Goal: Task Accomplishment & Management: Use online tool/utility

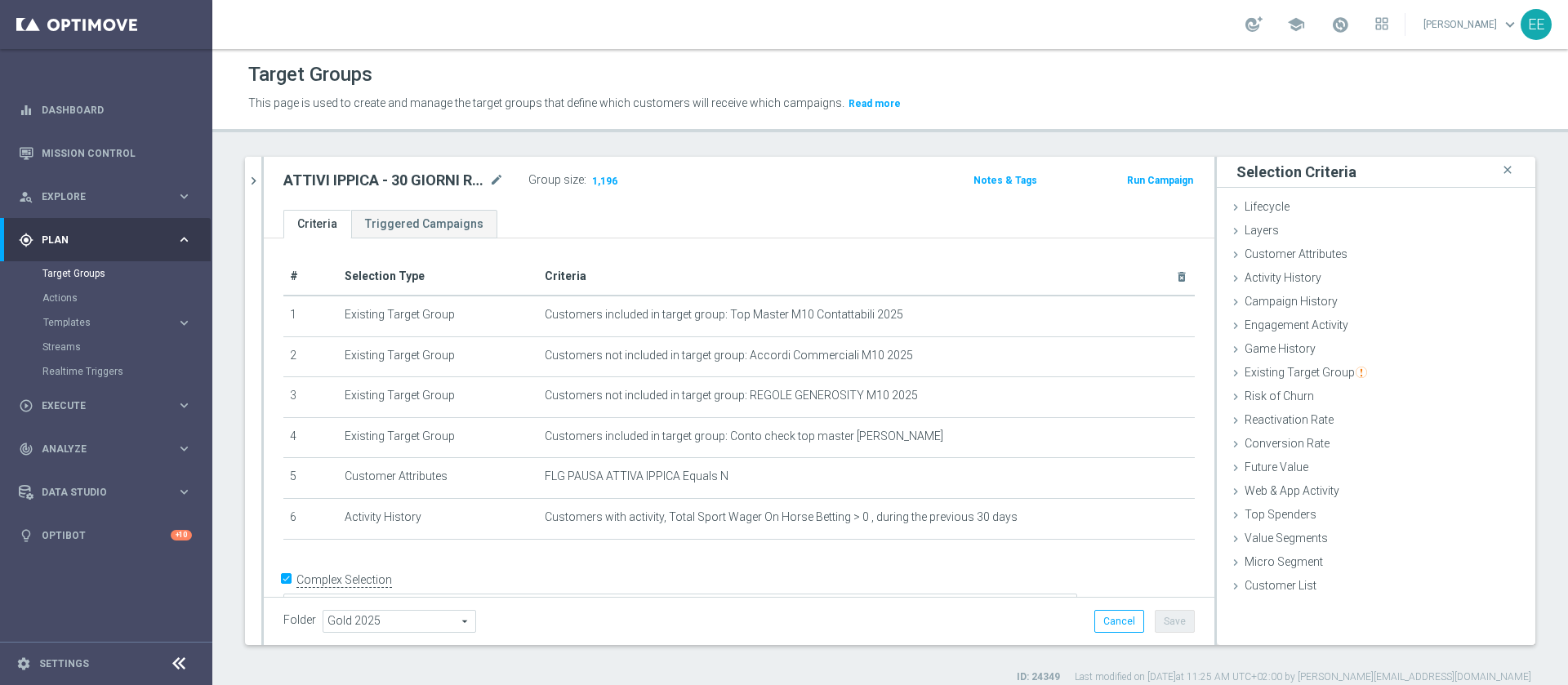
scroll to position [24, 0]
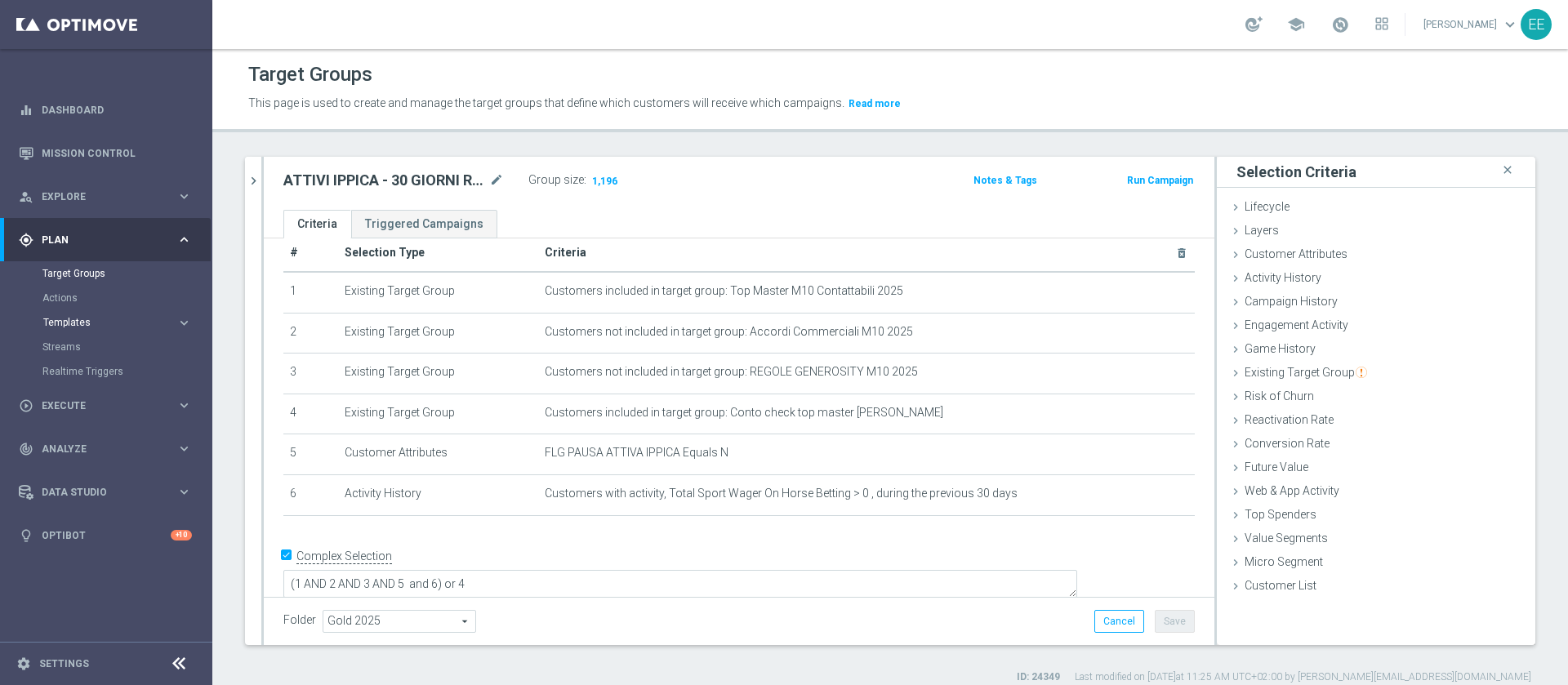
click at [81, 320] on span "Templates" at bounding box center [102, 322] width 117 height 9
click at [71, 351] on link "Optimail" at bounding box center [110, 347] width 119 height 13
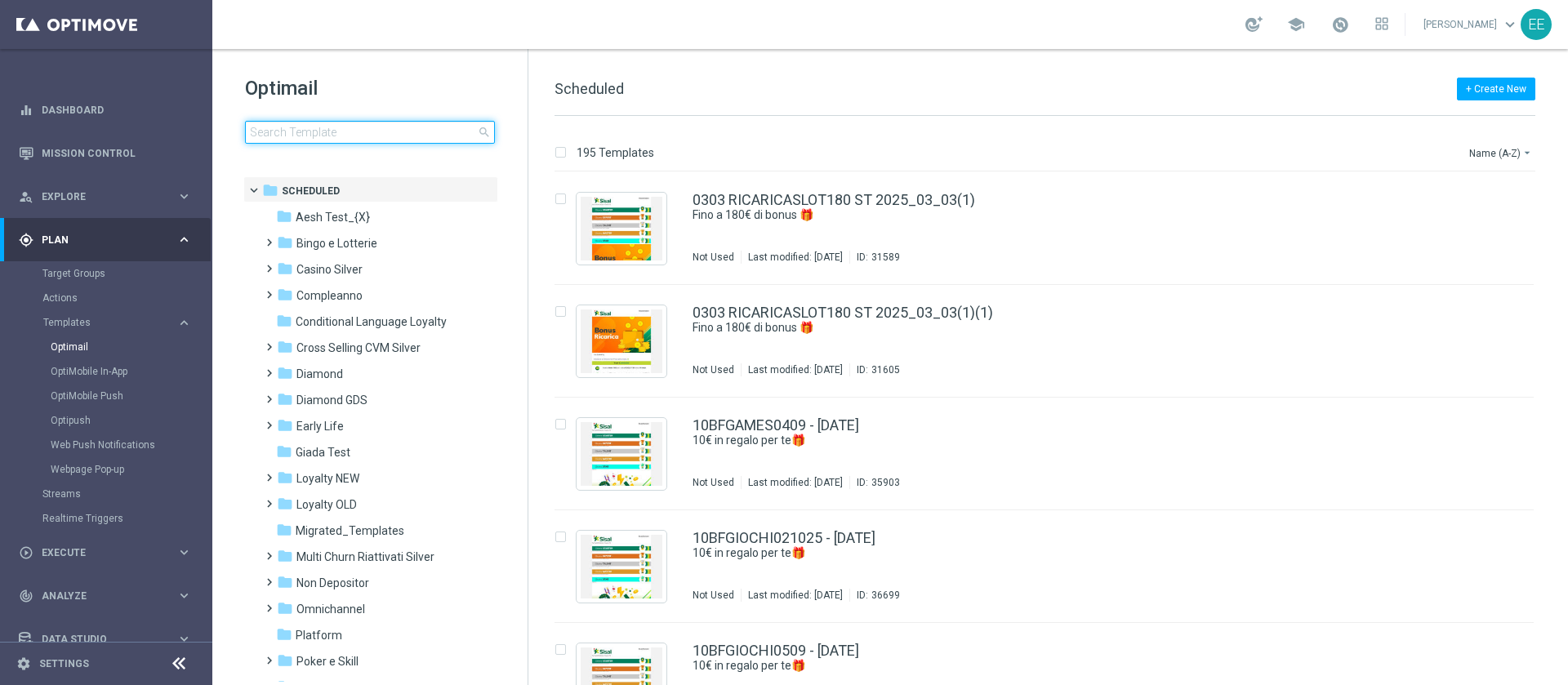
click at [325, 127] on input at bounding box center [370, 132] width 250 height 23
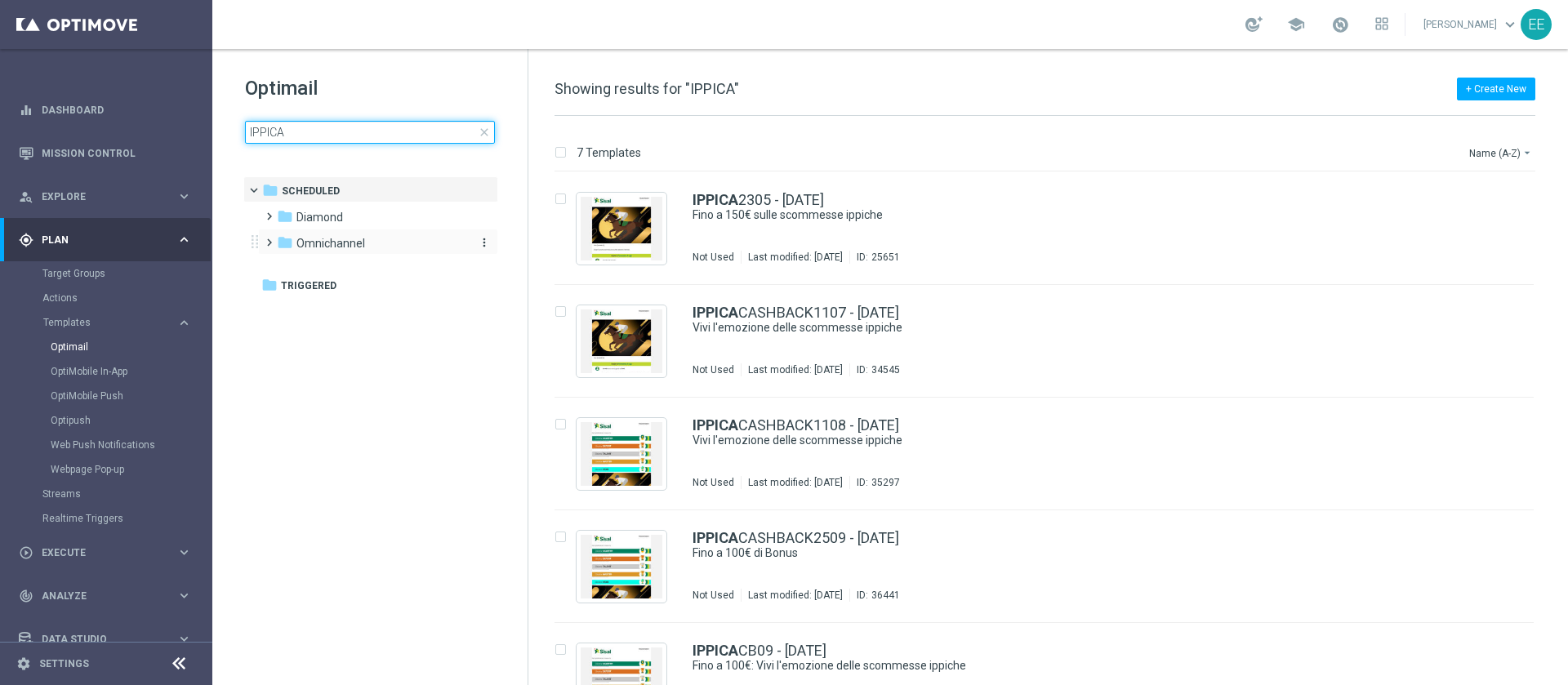
type input "IPPICA"
click at [371, 242] on div "folder Omnichannel" at bounding box center [371, 244] width 188 height 19
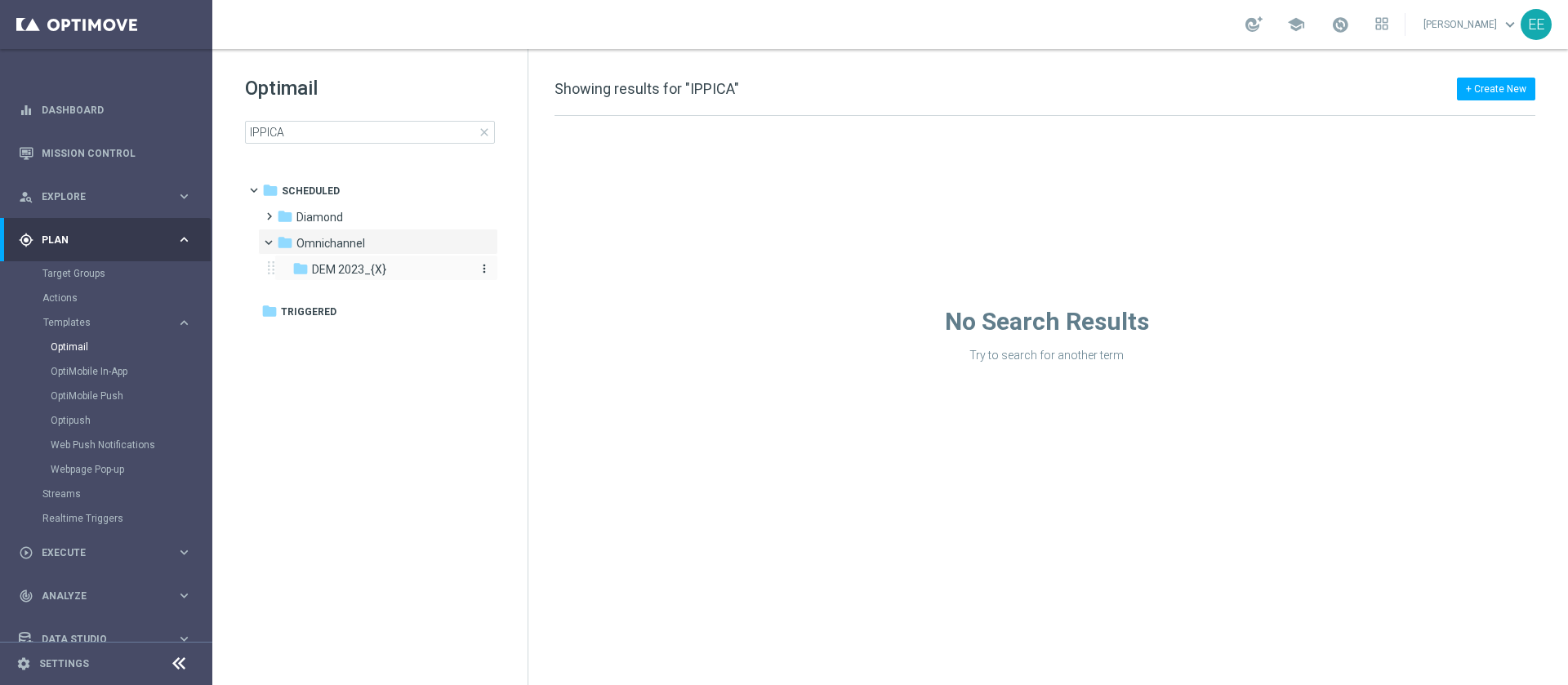
click at [357, 274] on span "DEM 2023_{X}" at bounding box center [349, 269] width 74 height 15
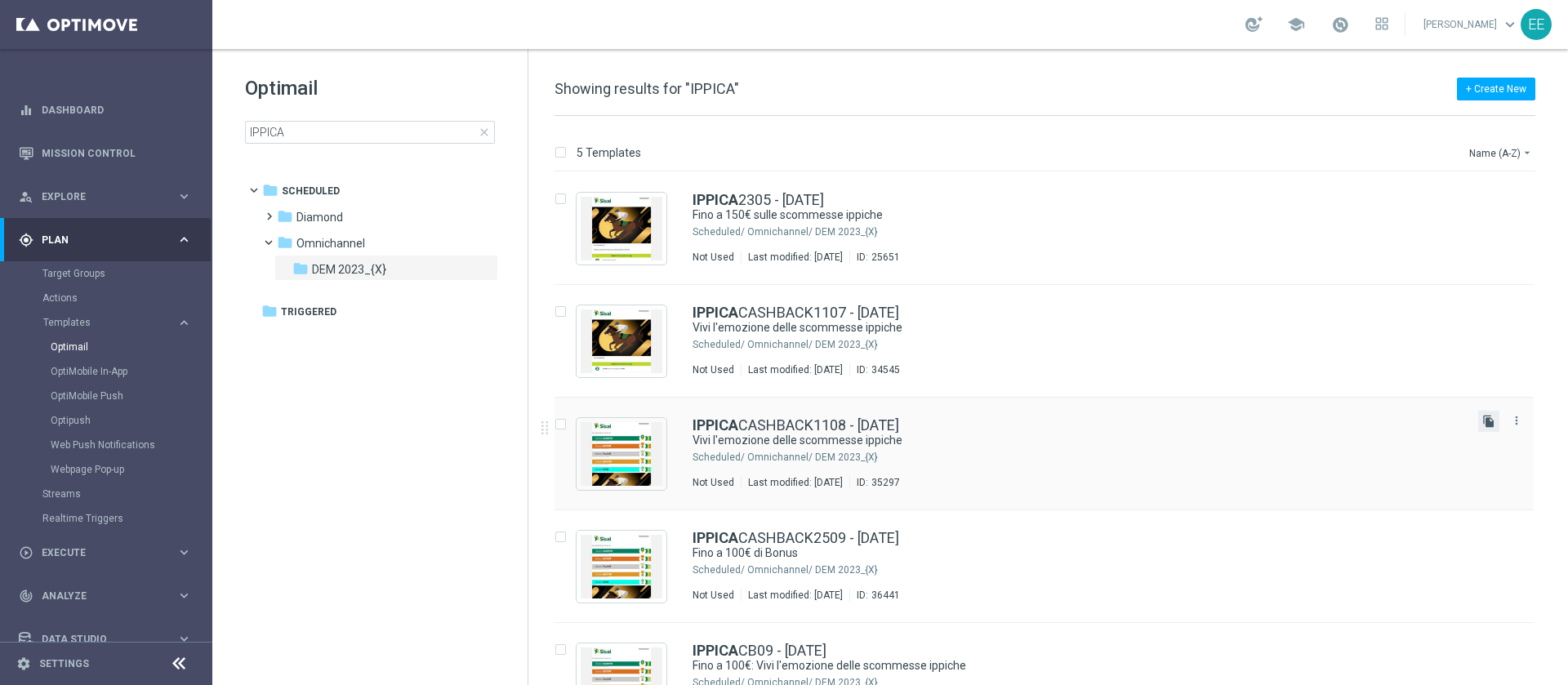
click at [1487, 418] on icon "file_copy" at bounding box center [1489, 421] width 13 height 13
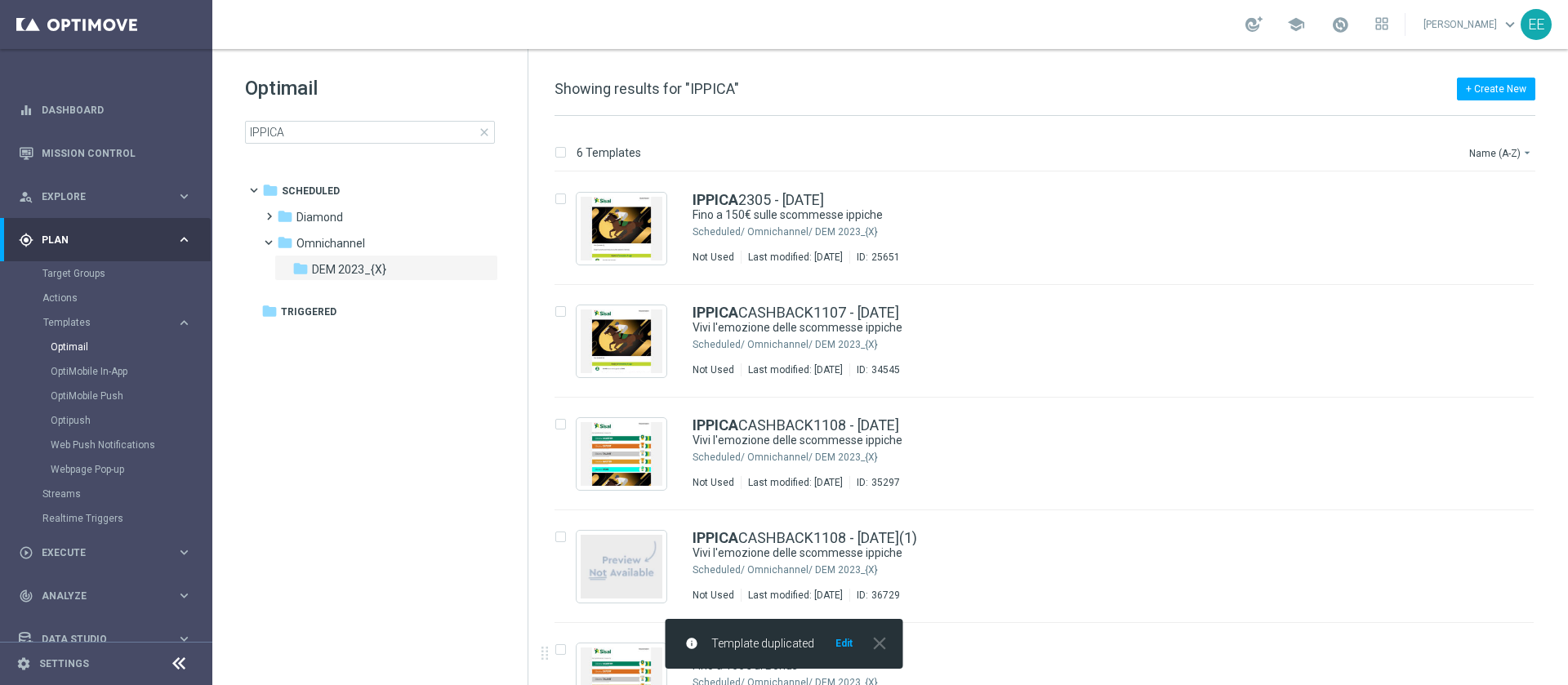
click at [848, 650] on button "Edit" at bounding box center [845, 644] width 21 height 13
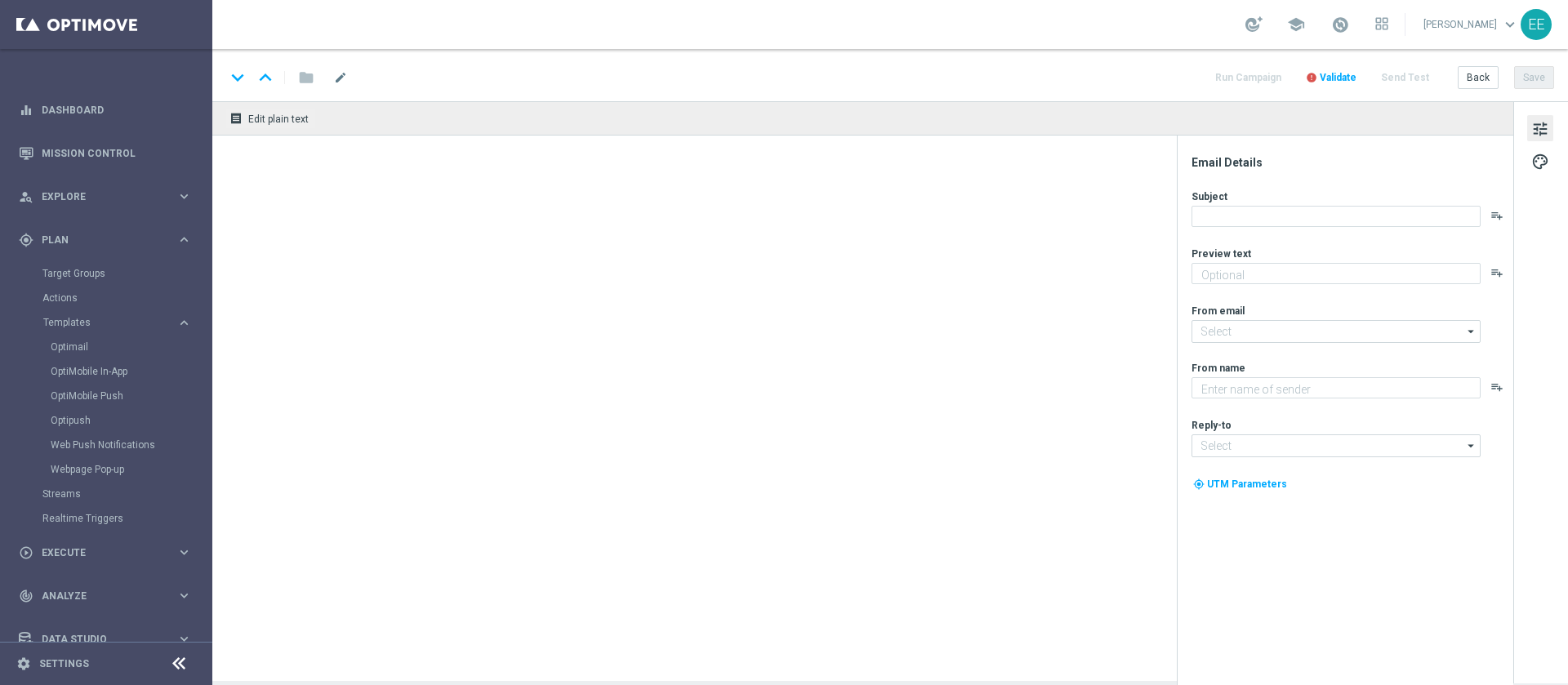
type textarea "Fino a 150€"
type input "[EMAIL_ADDRESS][DOMAIN_NAME]"
type textarea "Sisal"
type input "[EMAIL_ADDRESS][DOMAIN_NAME]"
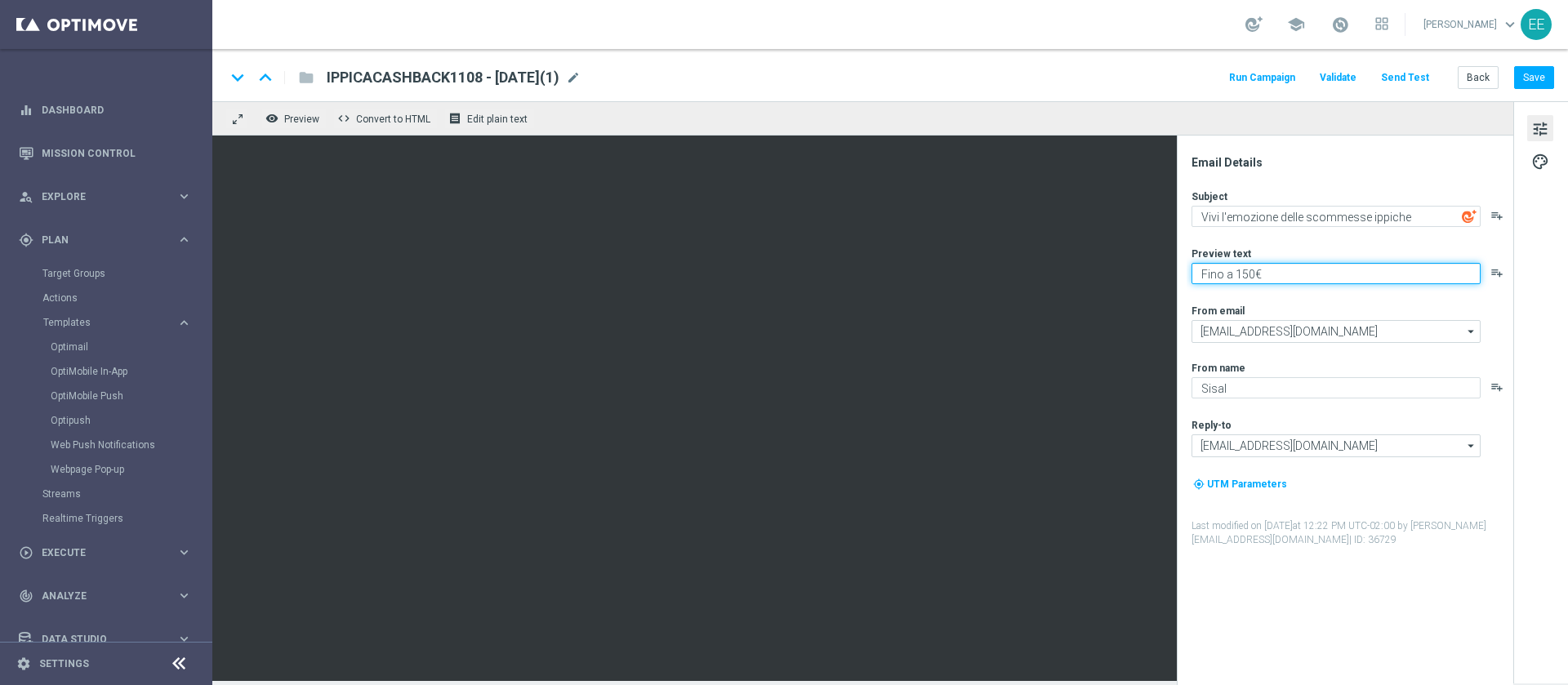
click at [1292, 273] on textarea "Fino a 150€" at bounding box center [1336, 273] width 289 height 22
type textarea "Fino a 150€ di bonus."
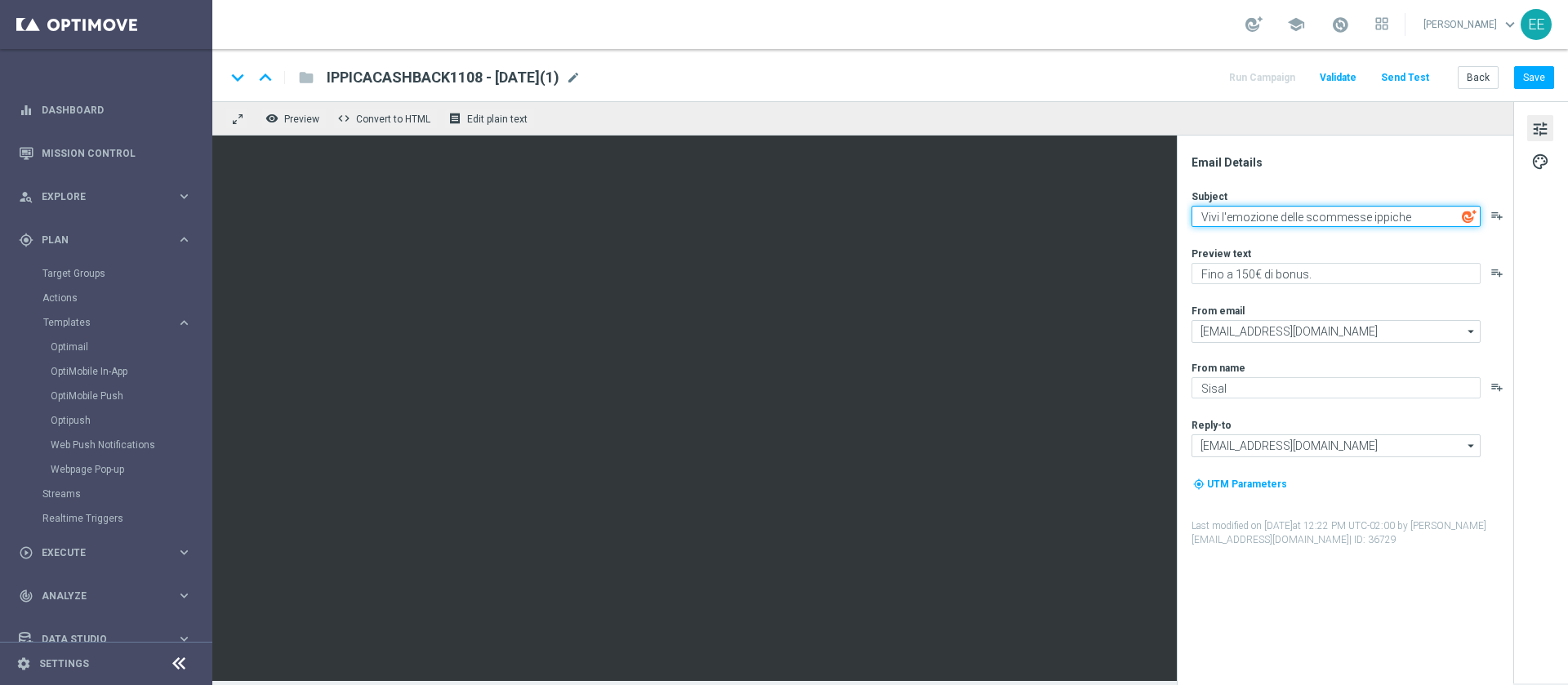
click at [1423, 218] on textarea "Vivi l'emozione delle scommesse ippiche" at bounding box center [1336, 216] width 289 height 22
type textarea "Vivi l'emozione delle scommesse ippiche."
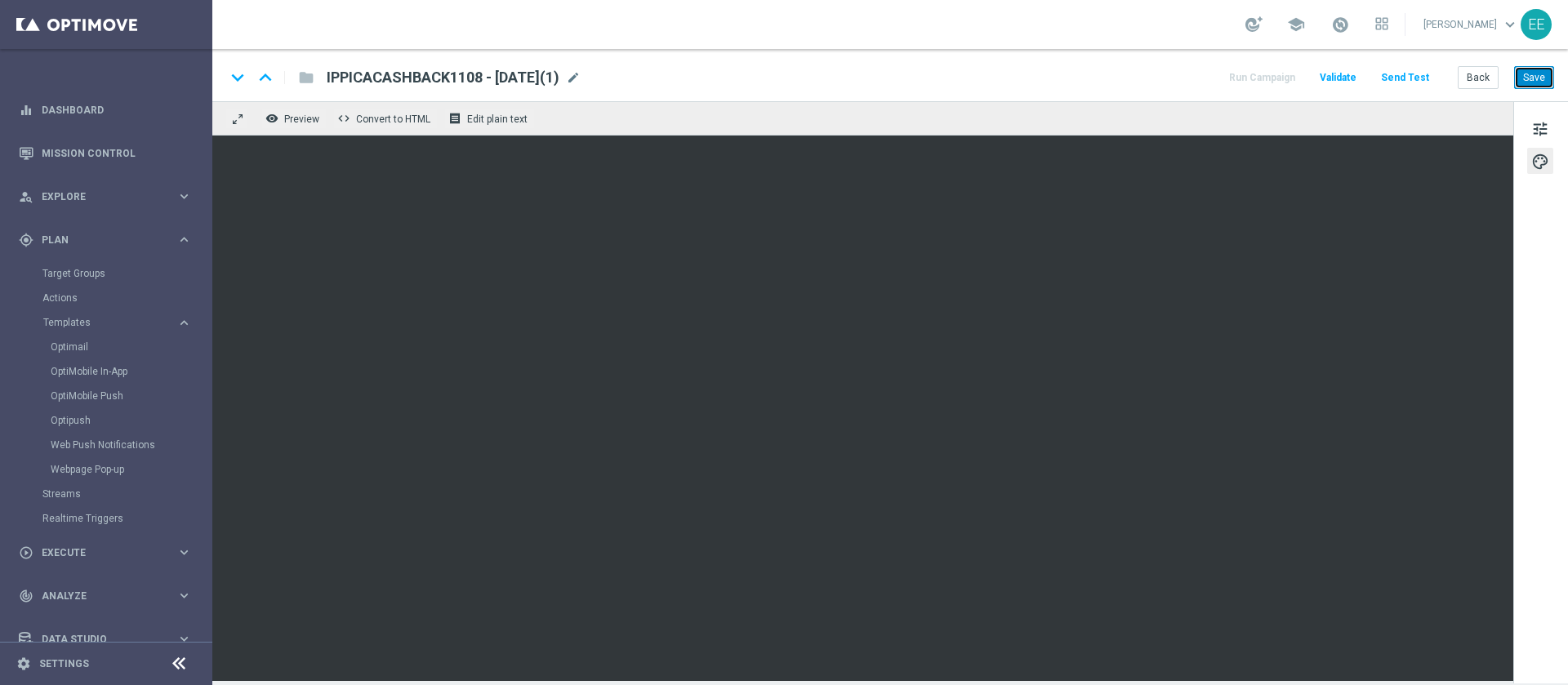
click at [1541, 73] on button "Save" at bounding box center [1534, 77] width 40 height 23
click at [1488, 79] on button "Back" at bounding box center [1477, 77] width 41 height 23
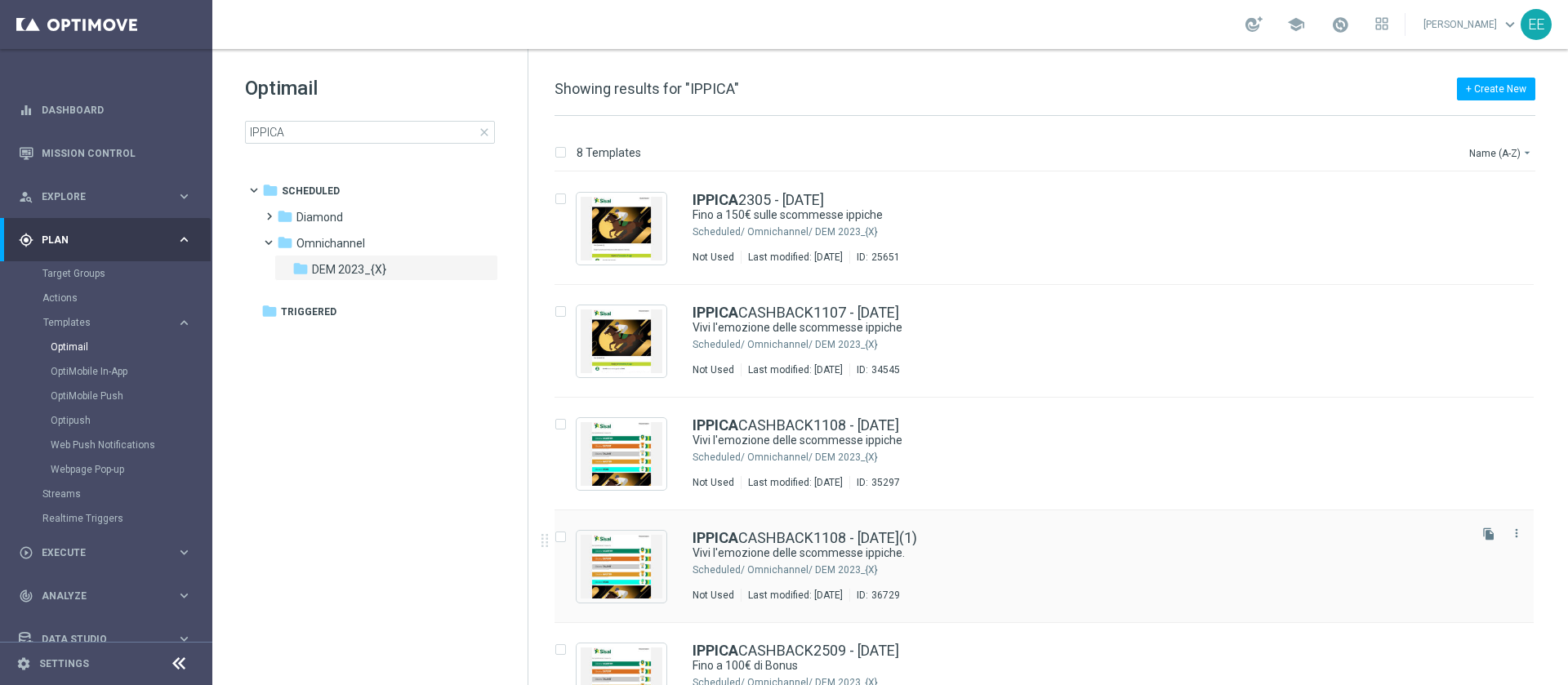
click at [776, 561] on div "IPPICA CASHBACK1108 - 11.08.2025(1) Vivi l'emozione delle scommesse ippiche. Sc…" at bounding box center [1080, 565] width 773 height 71
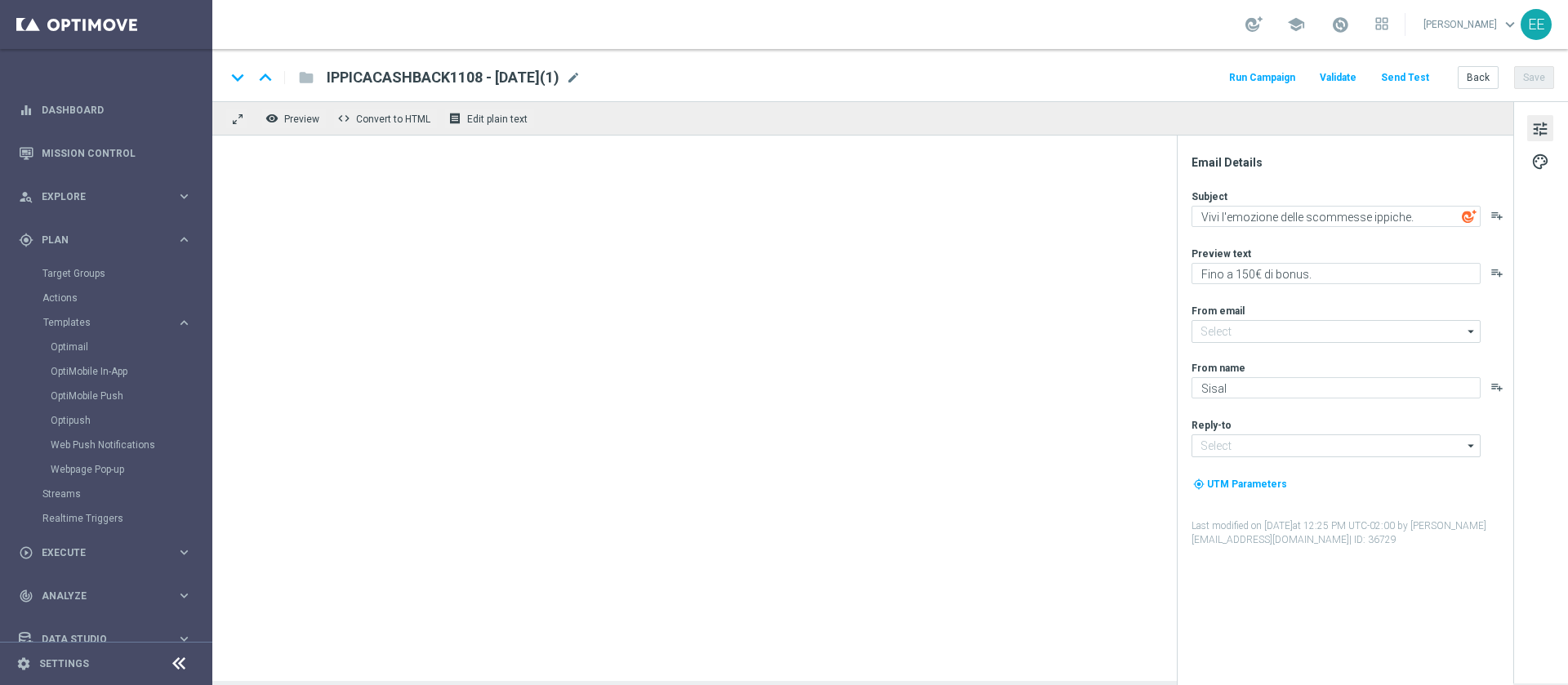
type input "[EMAIL_ADDRESS][DOMAIN_NAME]"
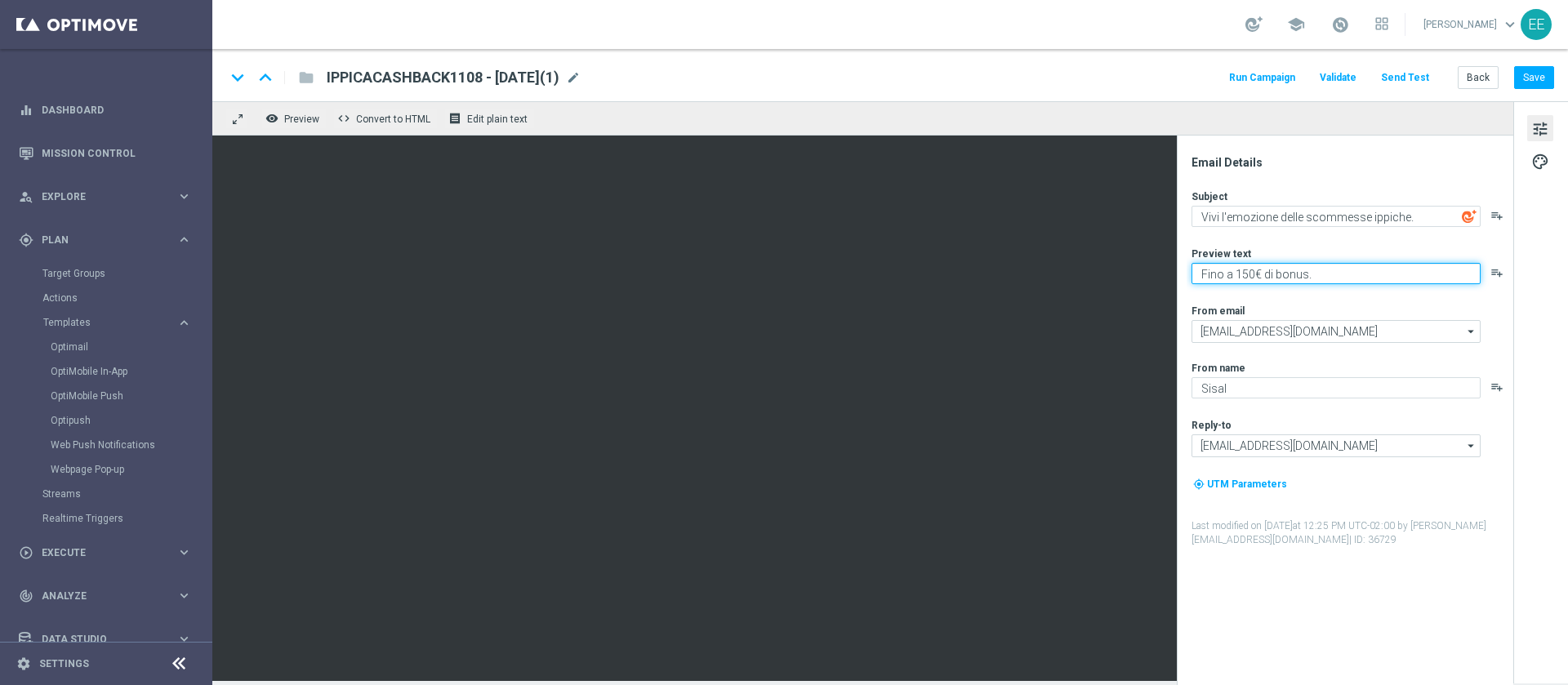
click at [1248, 265] on textarea "Fino a 150€ di bonus." at bounding box center [1336, 273] width 289 height 22
type textarea "Fino a 100€ di bonus."
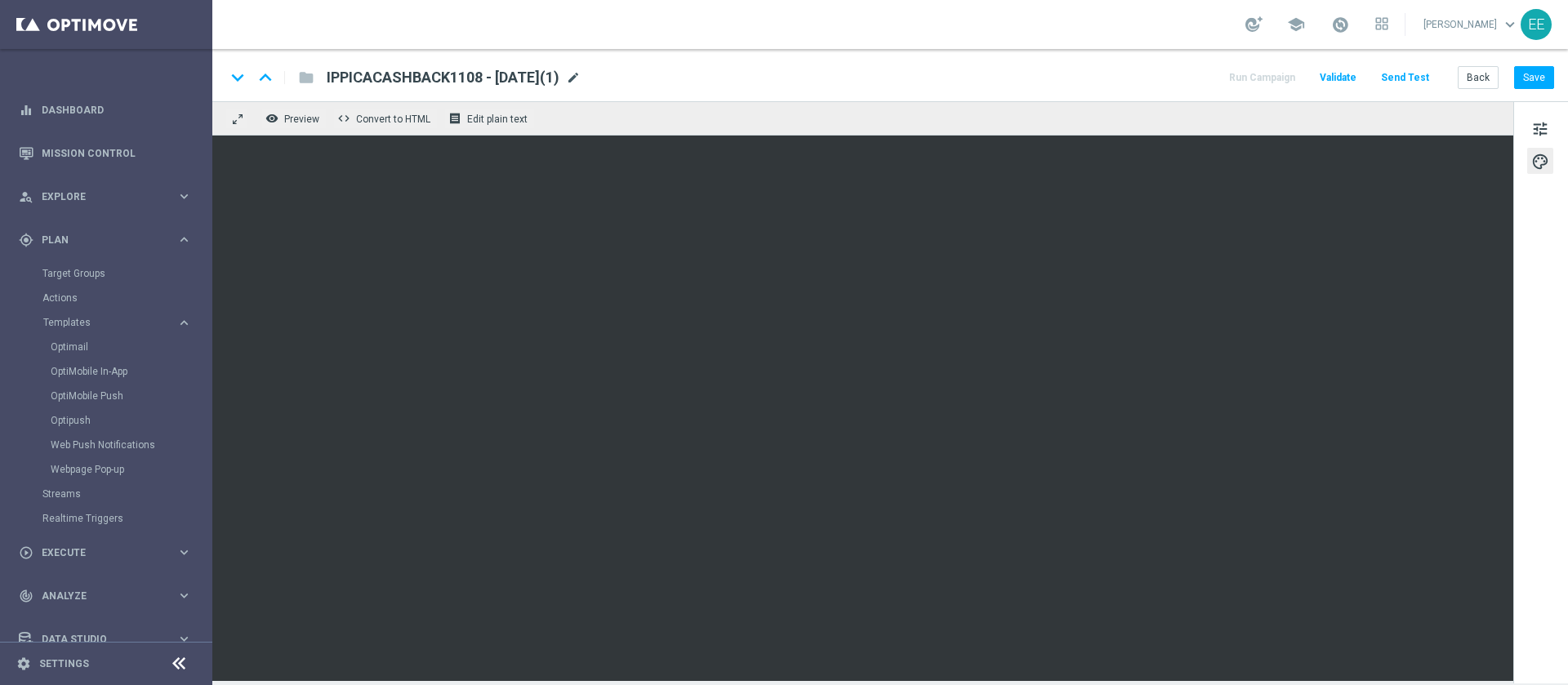
click at [581, 81] on span "mode_edit" at bounding box center [573, 78] width 15 height 15
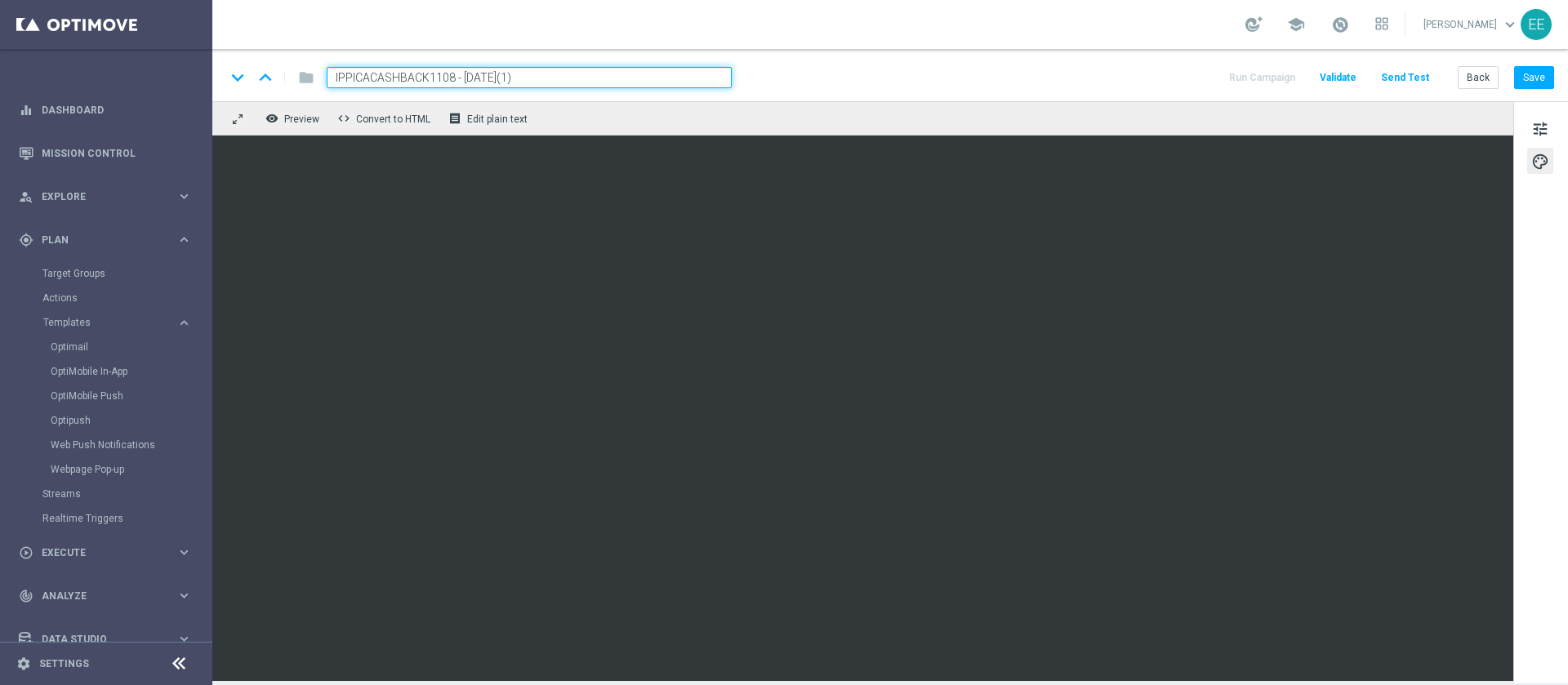
type input "IPPICACASHBACK1108 - 11.08.2025(1"
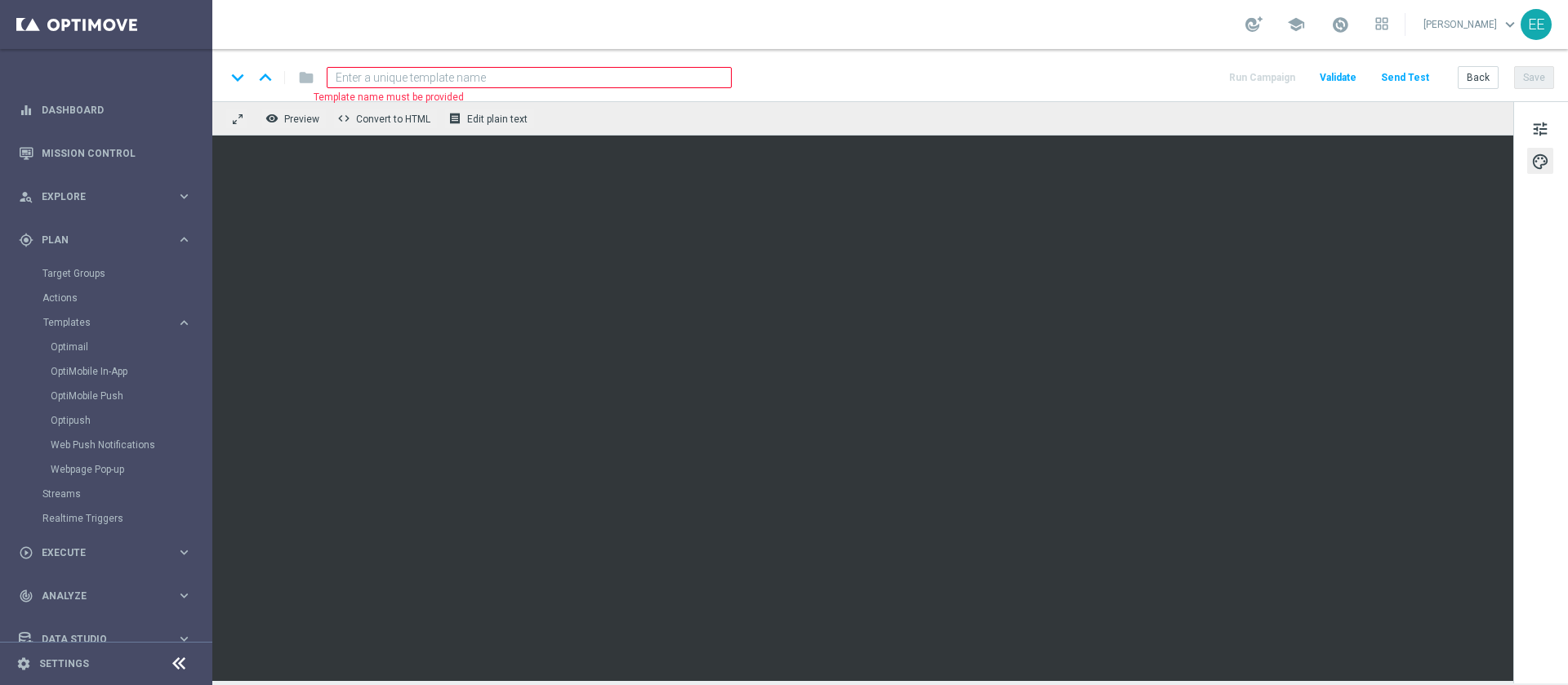
paste input "IPPICACASHBACK0310"
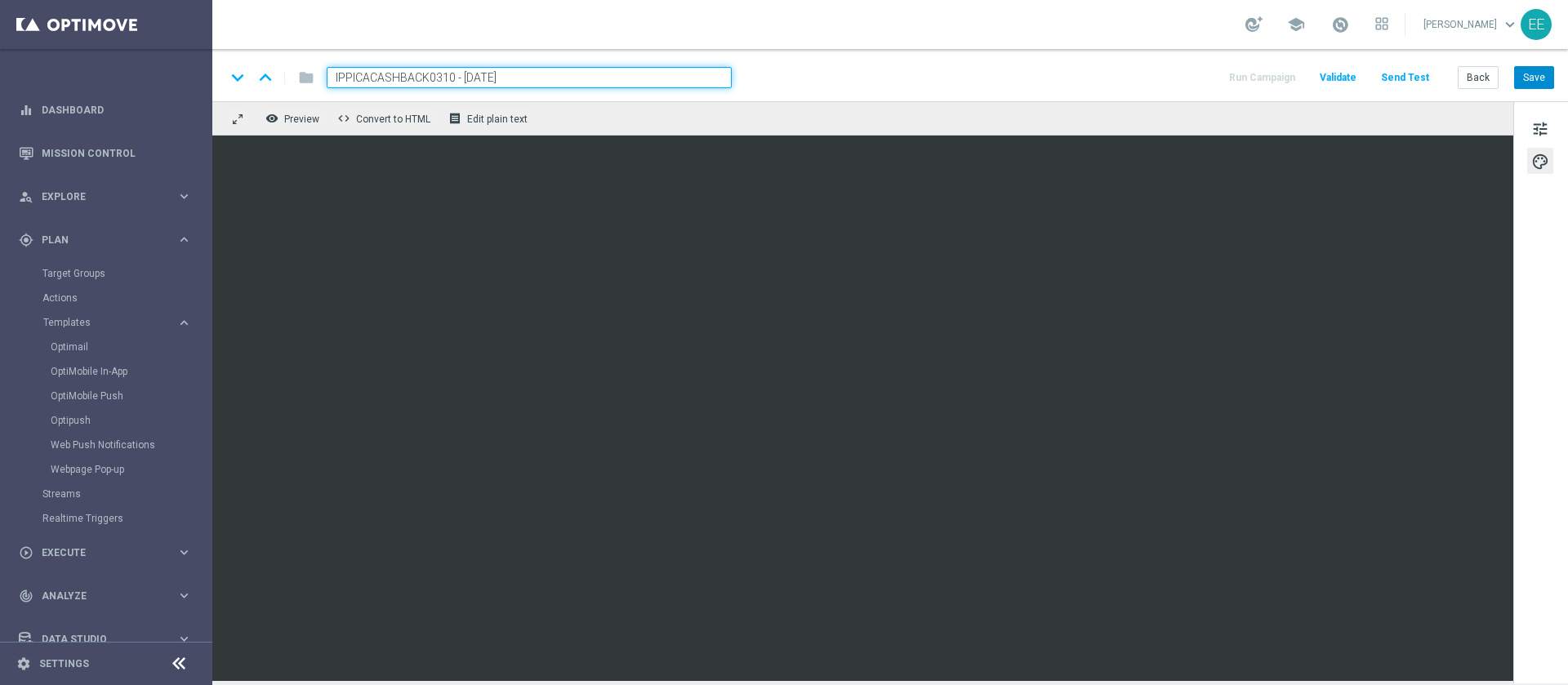
type input "IPPICACASHBACK0310 - 03.10.2025"
click at [1535, 84] on button "Save" at bounding box center [1534, 77] width 40 height 23
drag, startPoint x: 548, startPoint y: 69, endPoint x: 80, endPoint y: 51, distance: 468.3
click at [80, 51] on main "equalizer Dashboard Mission Control" at bounding box center [784, 342] width 1568 height 685
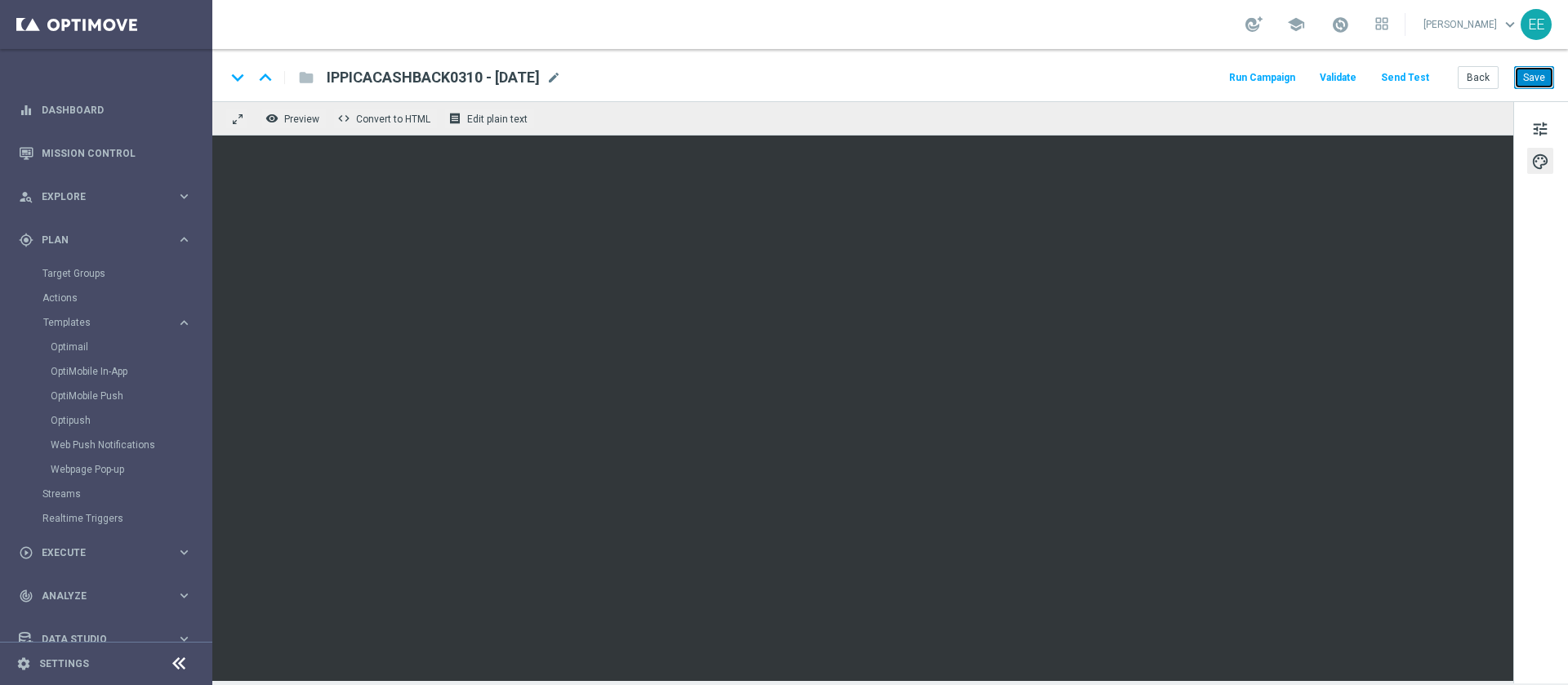
click at [1544, 86] on button "Save" at bounding box center [1534, 77] width 40 height 23
click at [1488, 83] on button "Back" at bounding box center [1477, 77] width 41 height 23
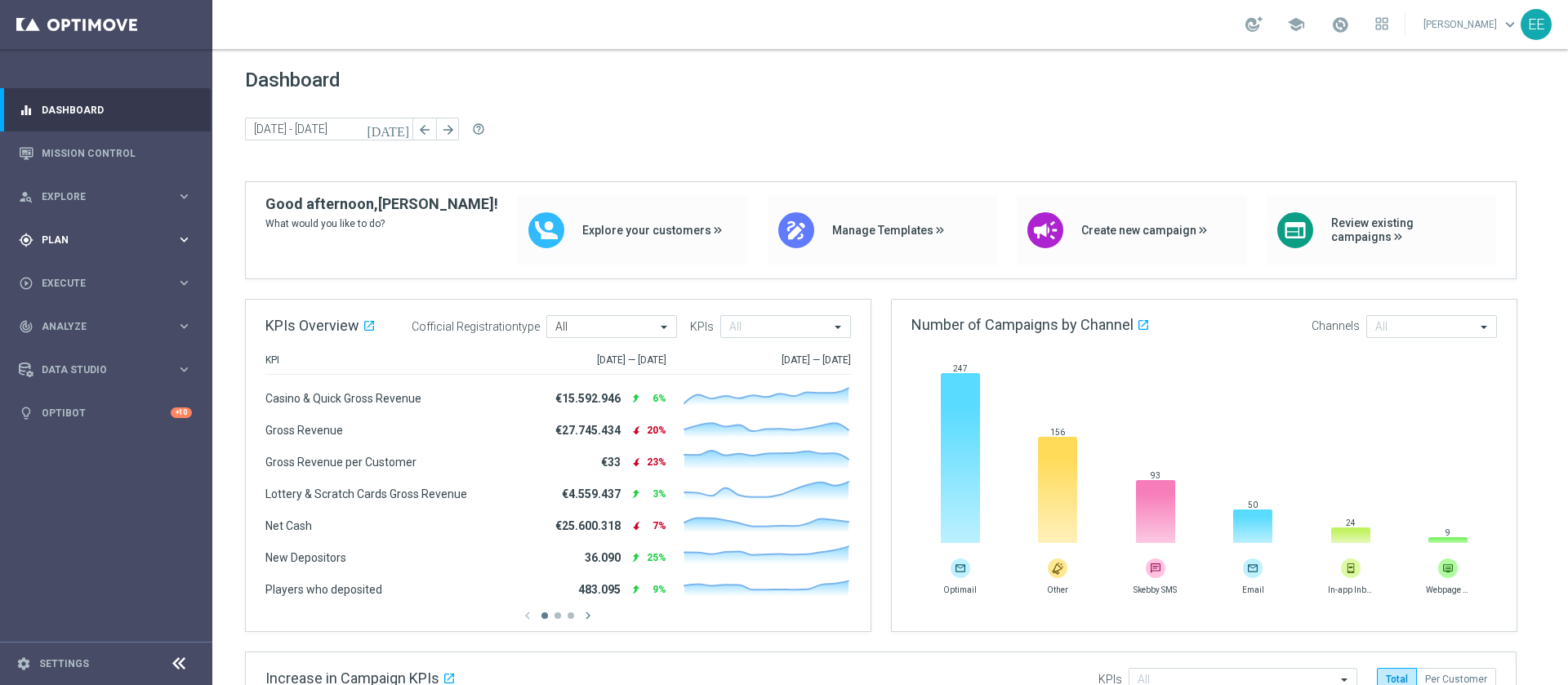
click at [52, 227] on div "gps_fixed Plan keyboard_arrow_right" at bounding box center [106, 239] width 211 height 43
click at [61, 302] on link "Actions" at bounding box center [106, 298] width 127 height 13
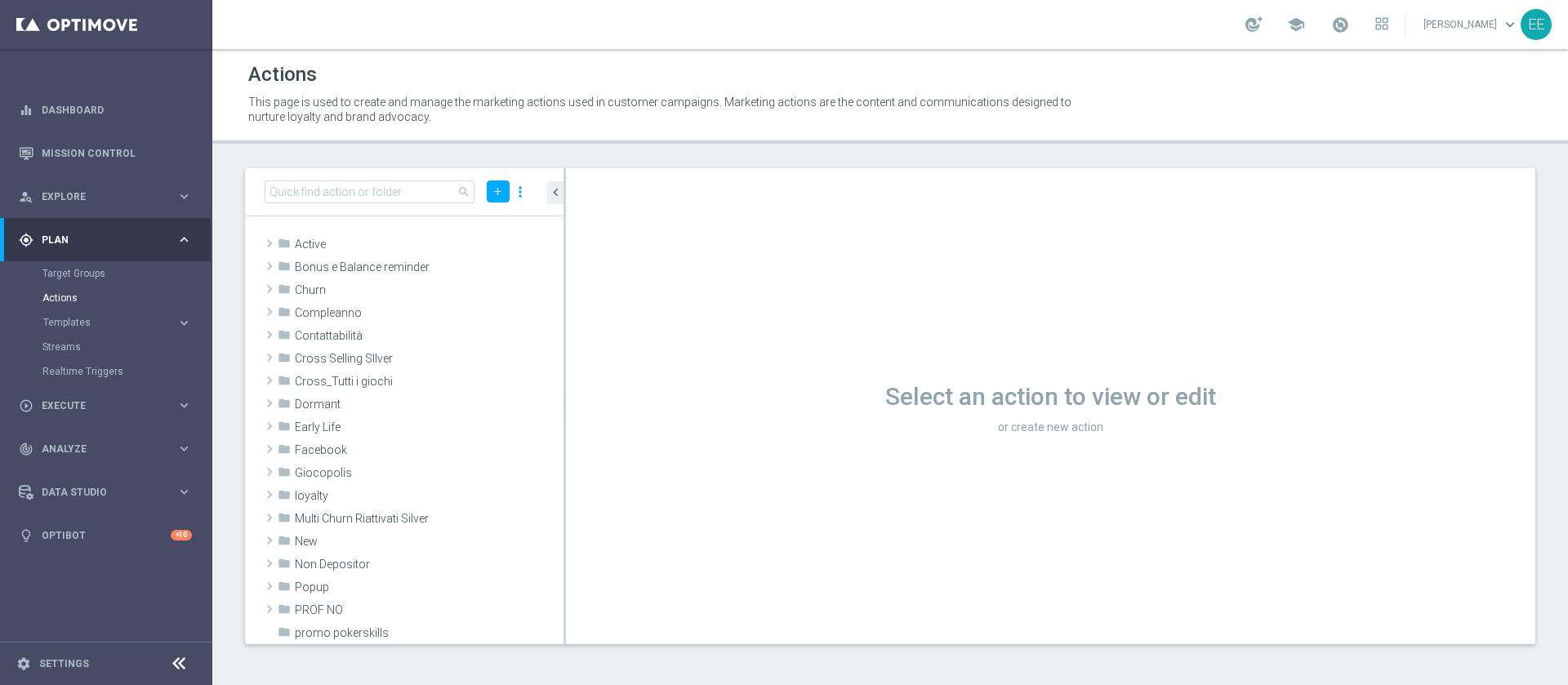
click at [95, 316] on button "Templates keyboard_arrow_right" at bounding box center [117, 322] width 150 height 13
click at [75, 351] on link "Optimail" at bounding box center [110, 347] width 119 height 13
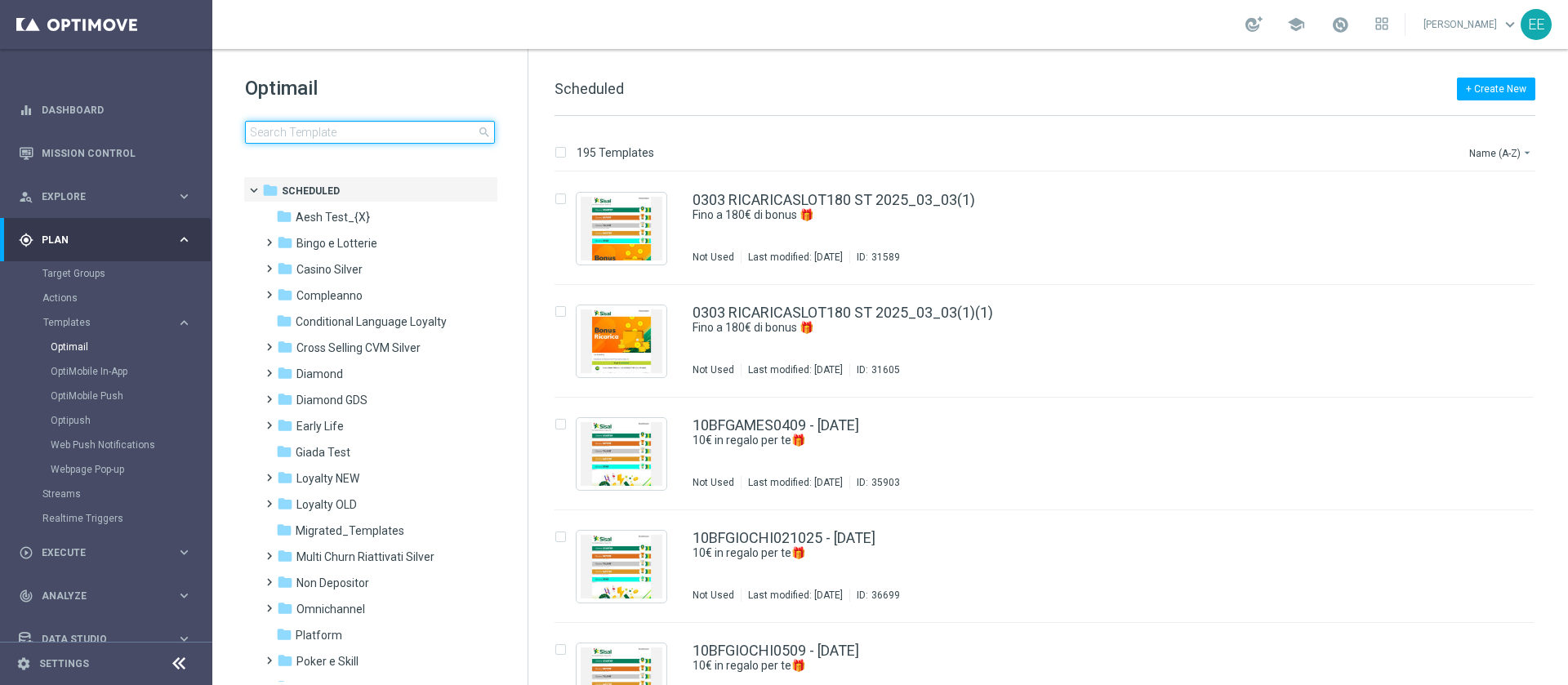
click at [317, 134] on input at bounding box center [370, 132] width 250 height 23
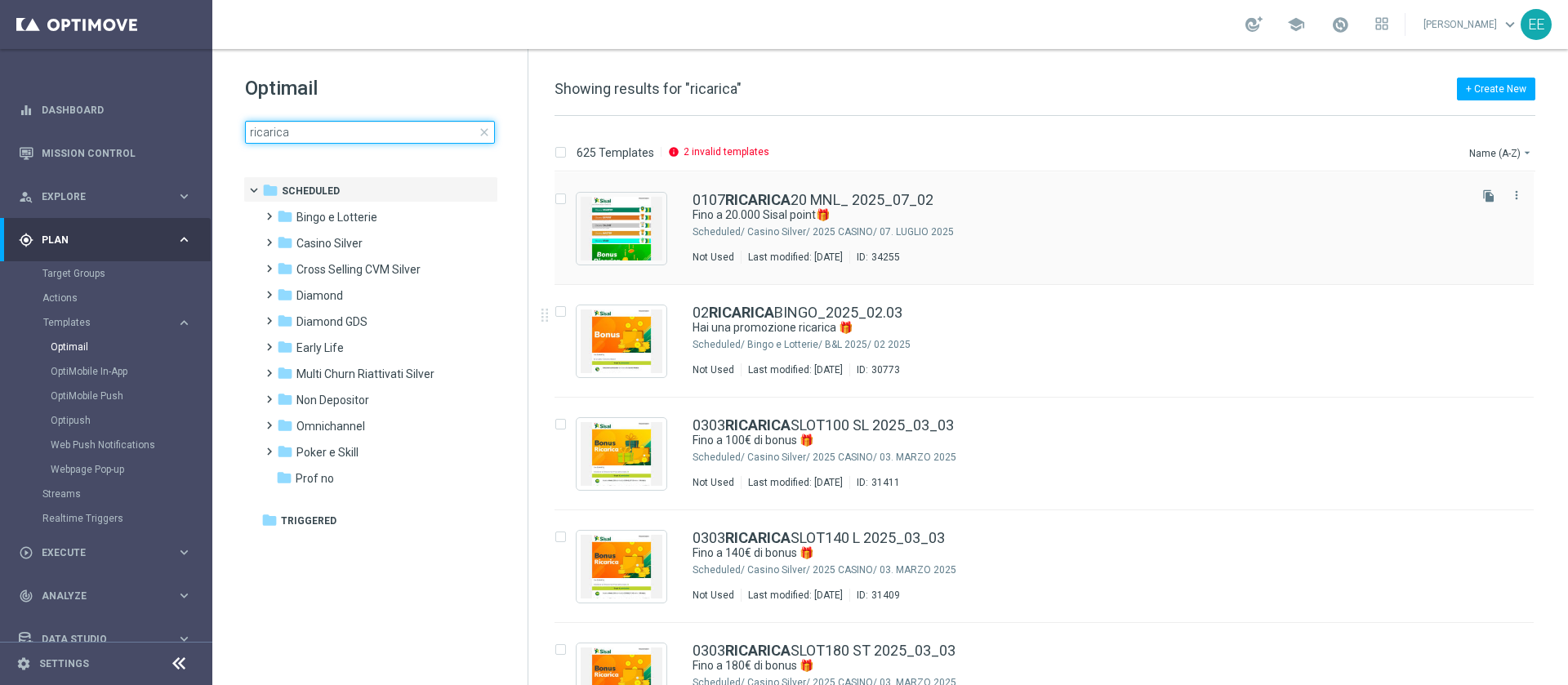
type input "ricarica"
click at [338, 415] on div "folder [GEOGRAPHIC_DATA] more_vert" at bounding box center [378, 425] width 240 height 26
click at [337, 423] on span "Omnichannel" at bounding box center [330, 426] width 69 height 15
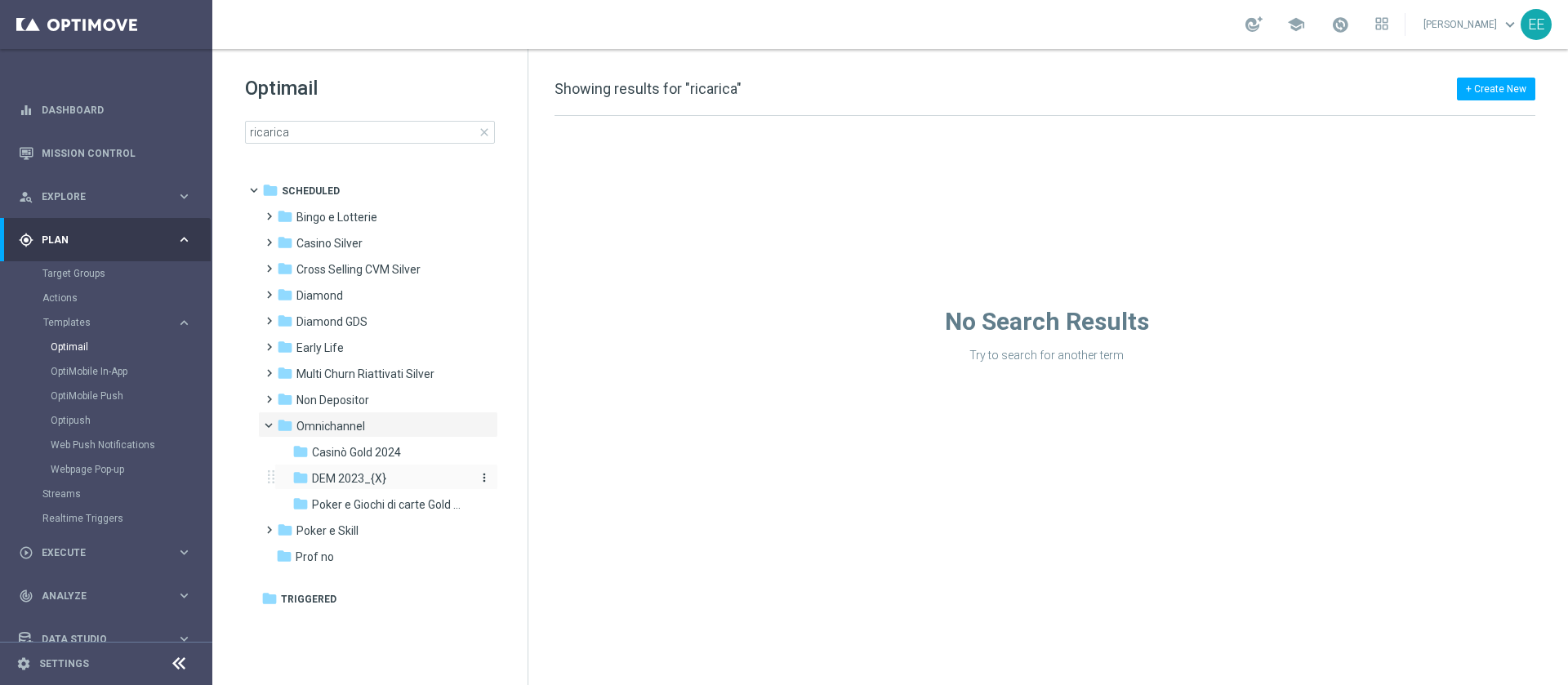
click at [357, 477] on span "DEM 2023_{X}" at bounding box center [349, 479] width 74 height 15
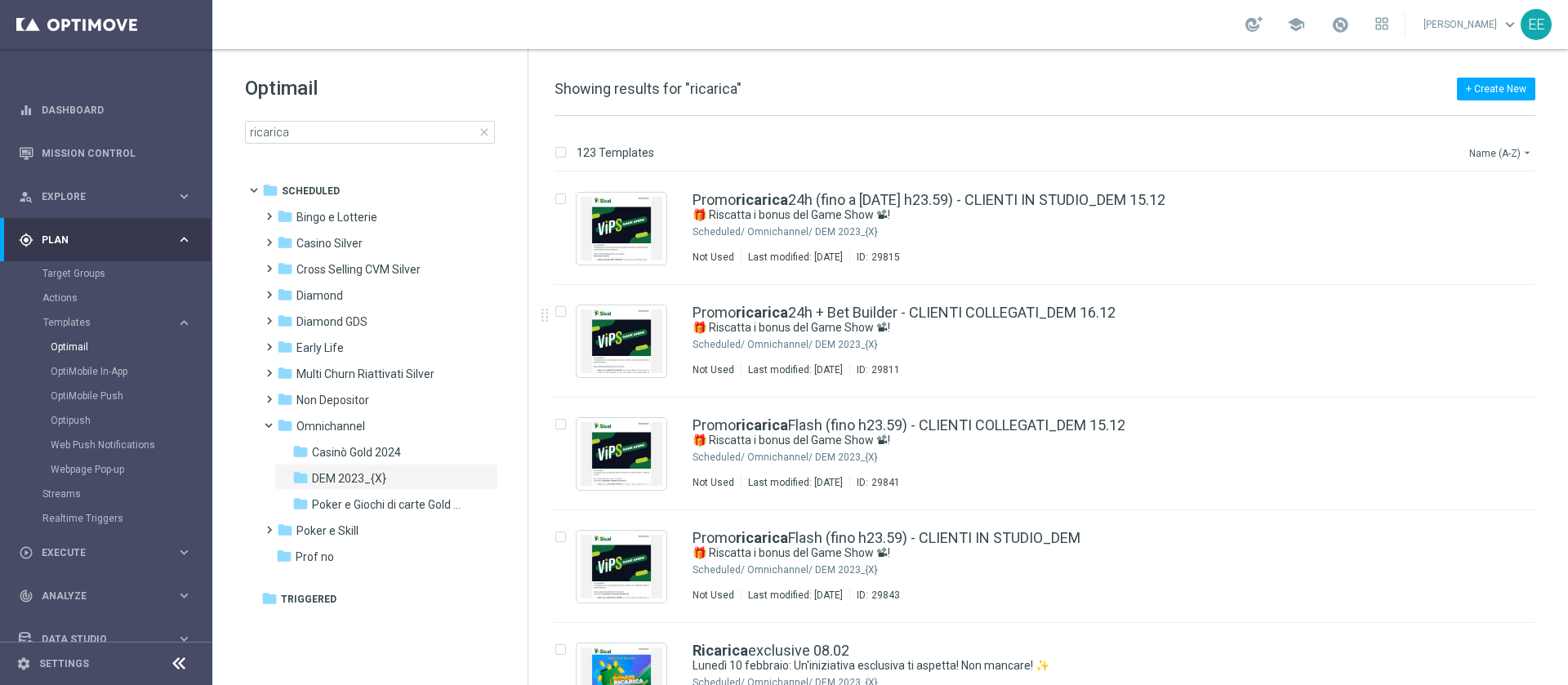
click at [1488, 150] on button "Name (A-Z) arrow_drop_down" at bounding box center [1502, 153] width 68 height 20
click at [1485, 226] on span "Date Modified (Newest)" at bounding box center [1473, 225] width 109 height 11
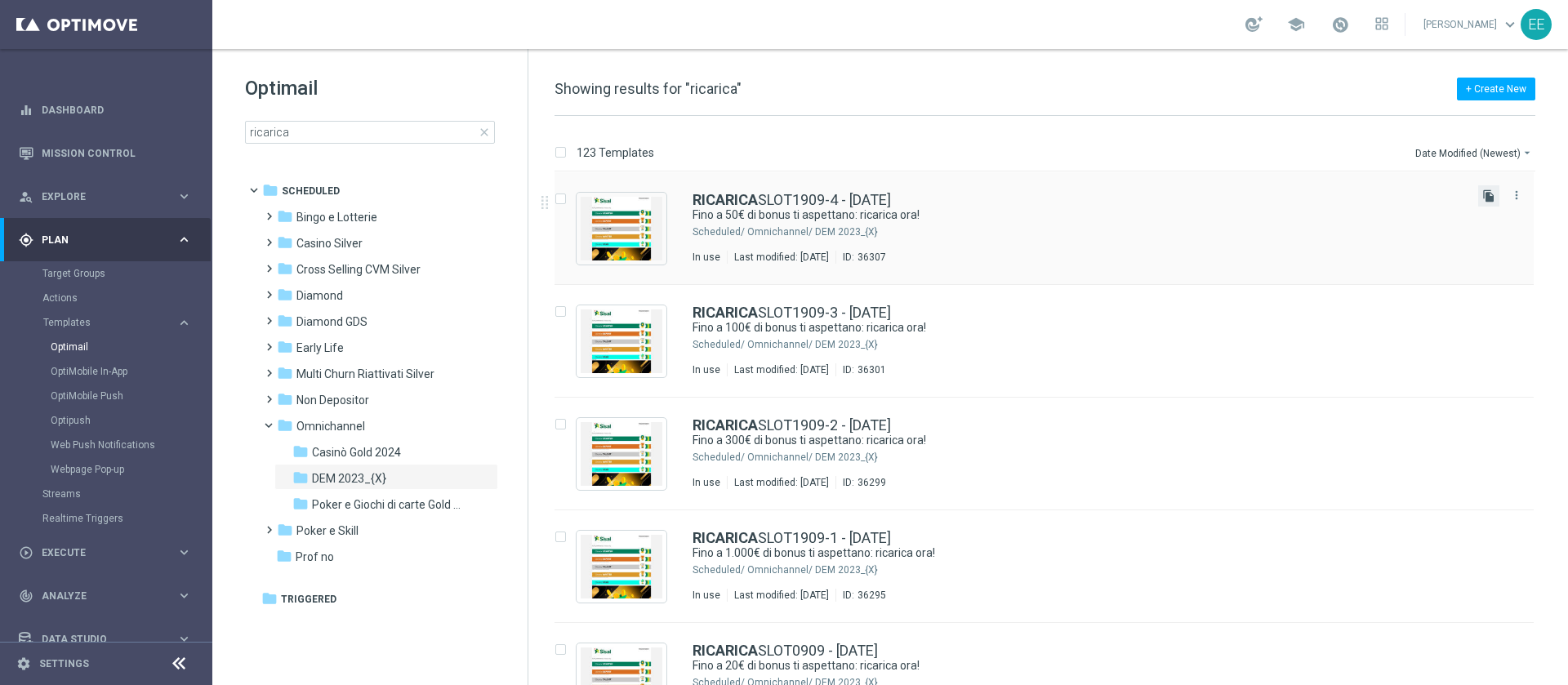
click at [1485, 197] on icon "file_copy" at bounding box center [1489, 196] width 13 height 13
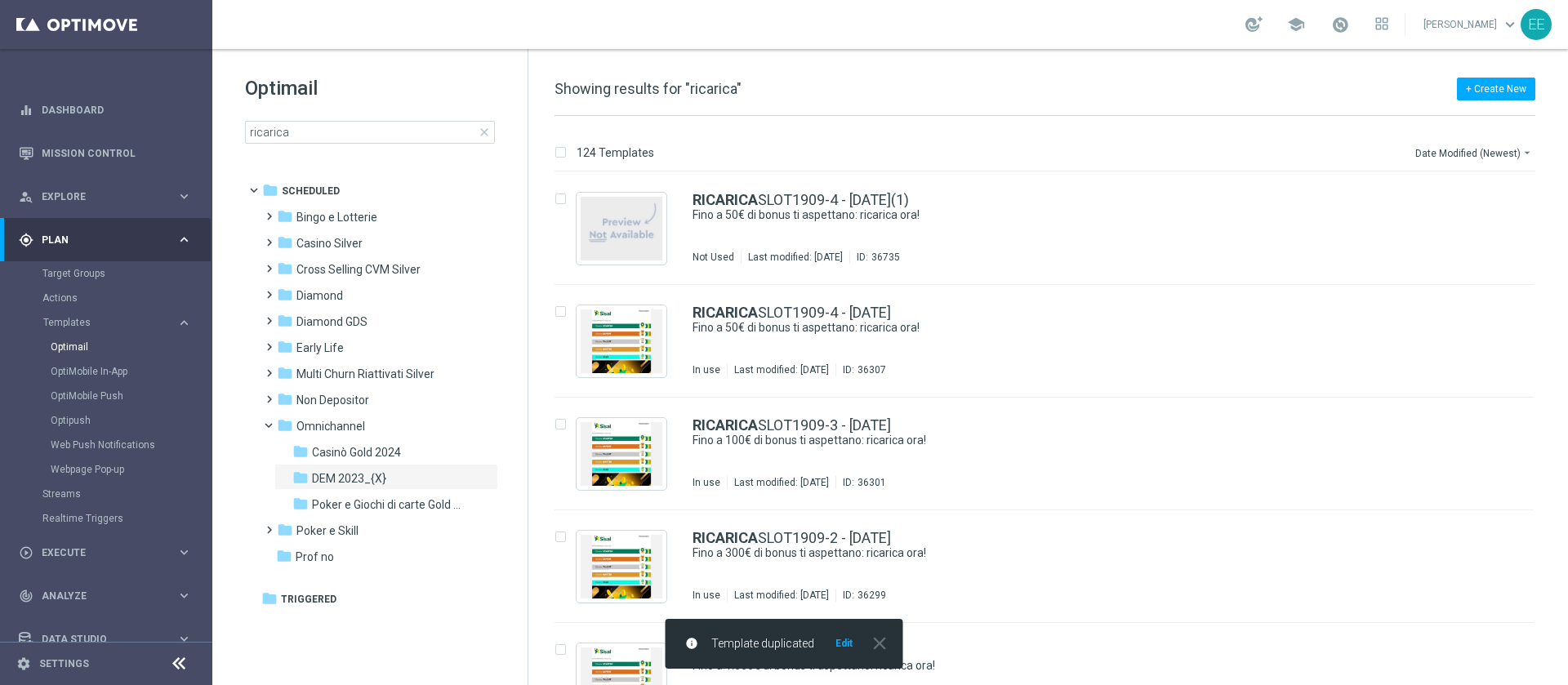
click at [844, 650] on button "Edit" at bounding box center [845, 644] width 21 height 13
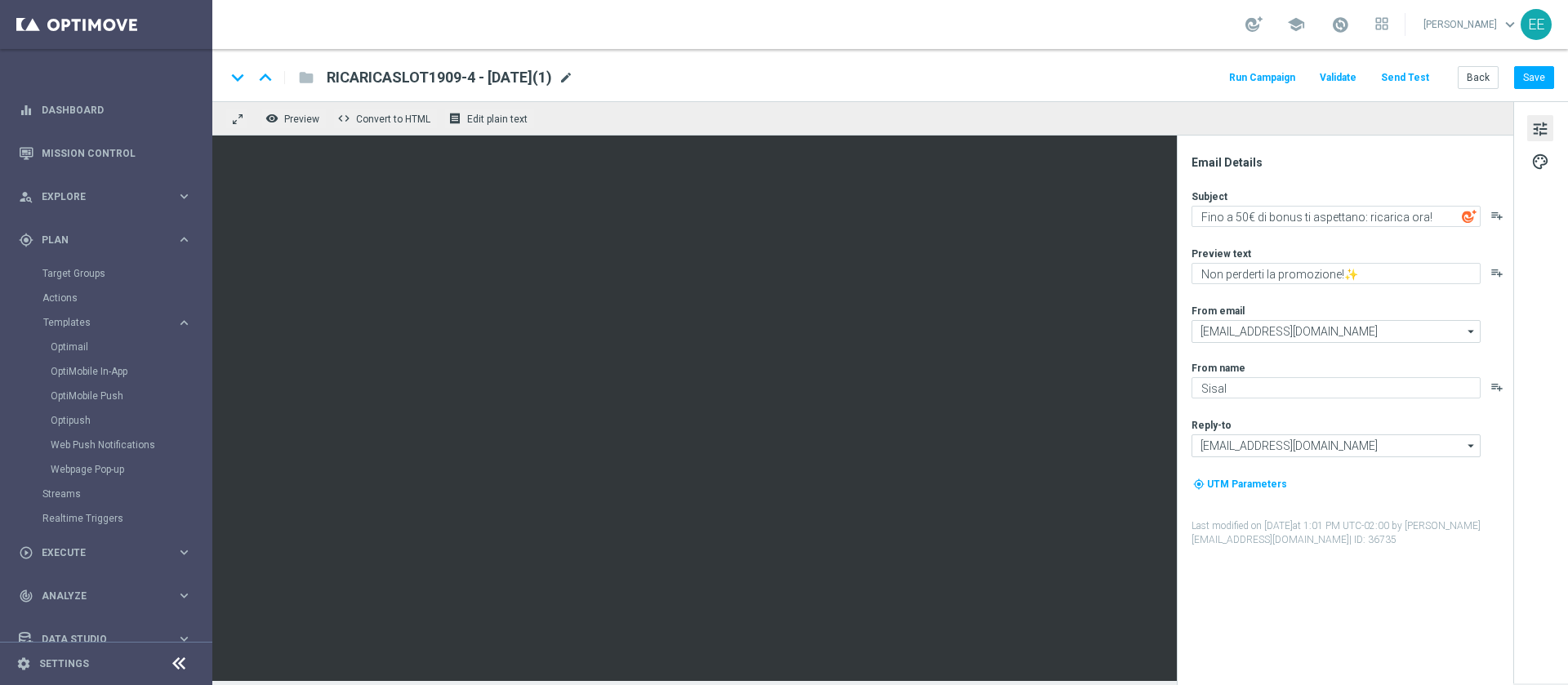
click at [573, 81] on span "mode_edit" at bounding box center [567, 78] width 15 height 15
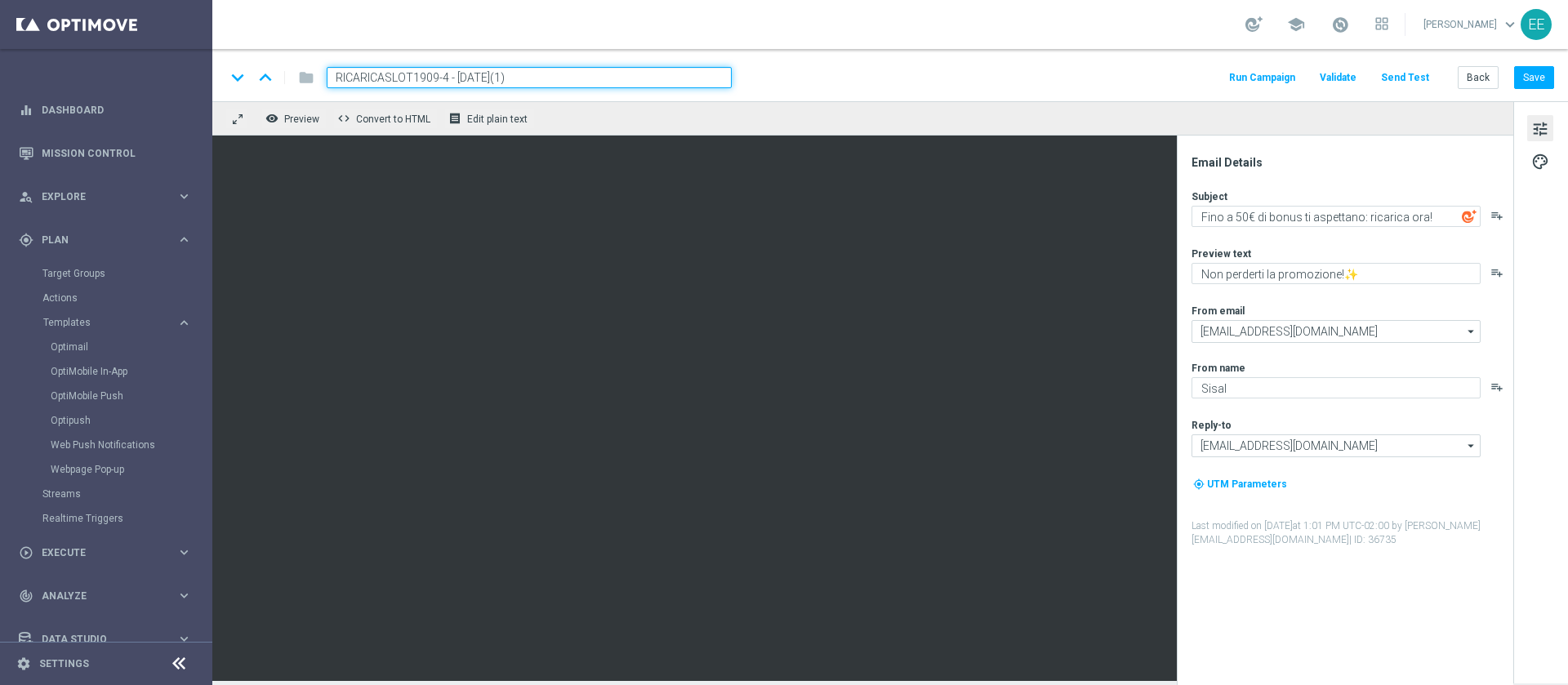
paste input "SPORTVIR0310 - [DATE]"
type input "RICSPORTVIR0310 - [DATE]"
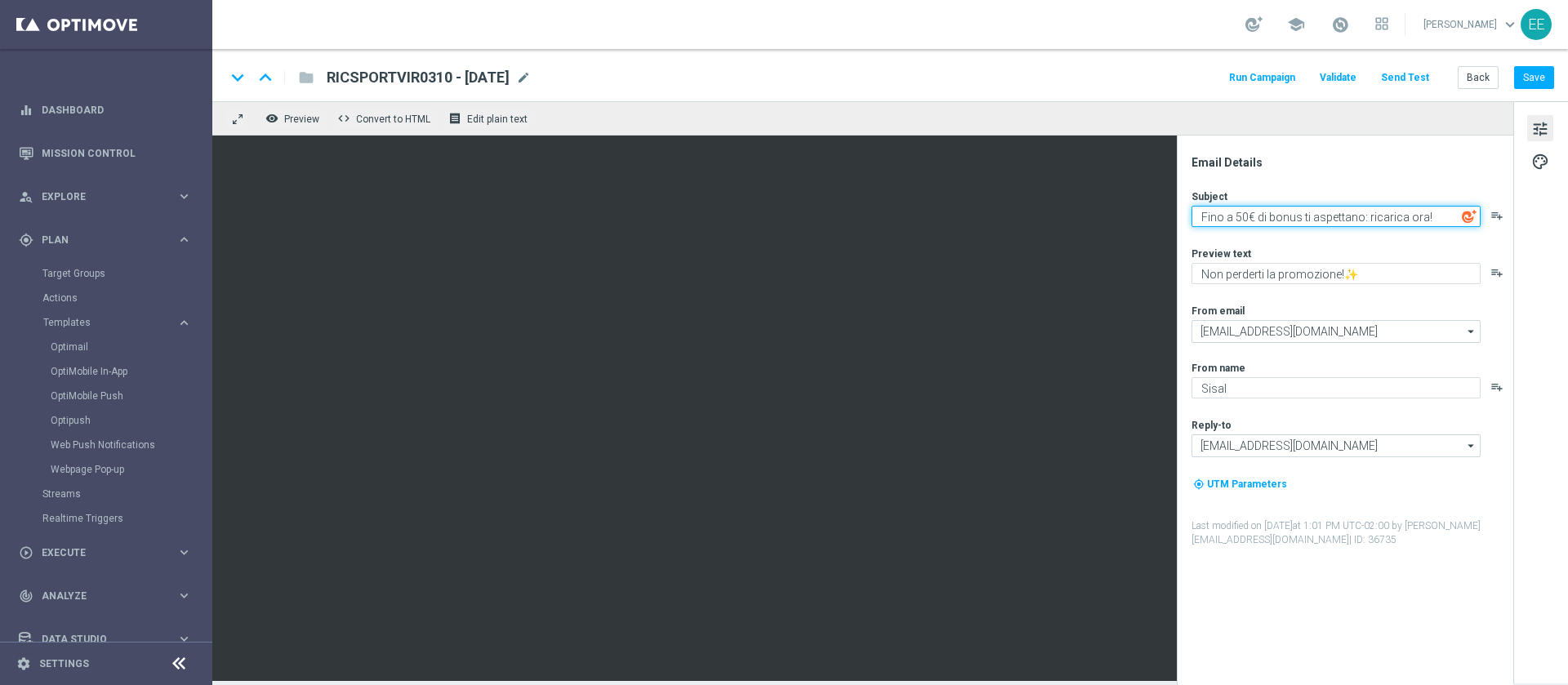
click at [1237, 209] on textarea "Fino a 50€ di bonus ti aspettano: ricarica ora!" at bounding box center [1336, 216] width 289 height 22
type textarea "Fino a 100€ di bonus ti aspettano: ricarica ora!"
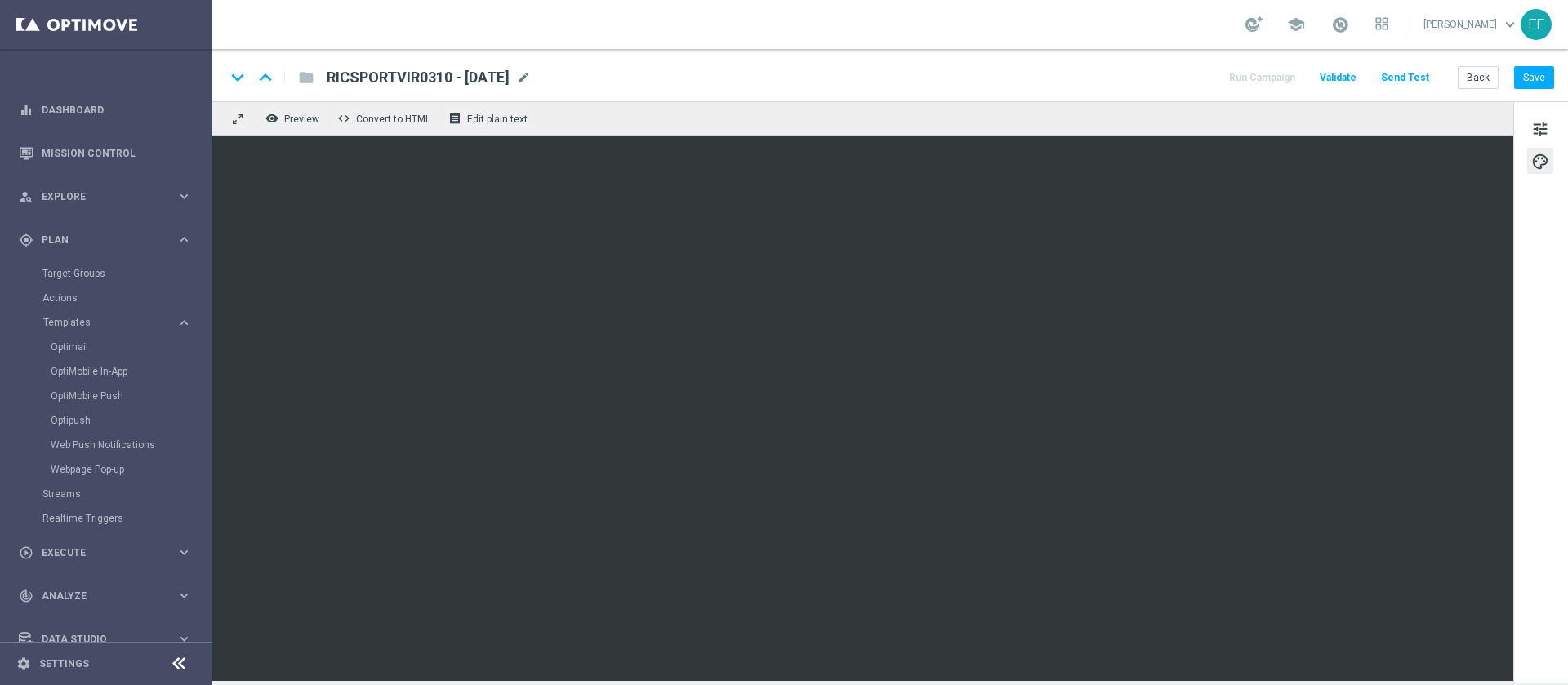
click at [1559, 117] on div "tune palette" at bounding box center [1541, 392] width 55 height 582
click at [1554, 119] on button "tune" at bounding box center [1541, 128] width 26 height 26
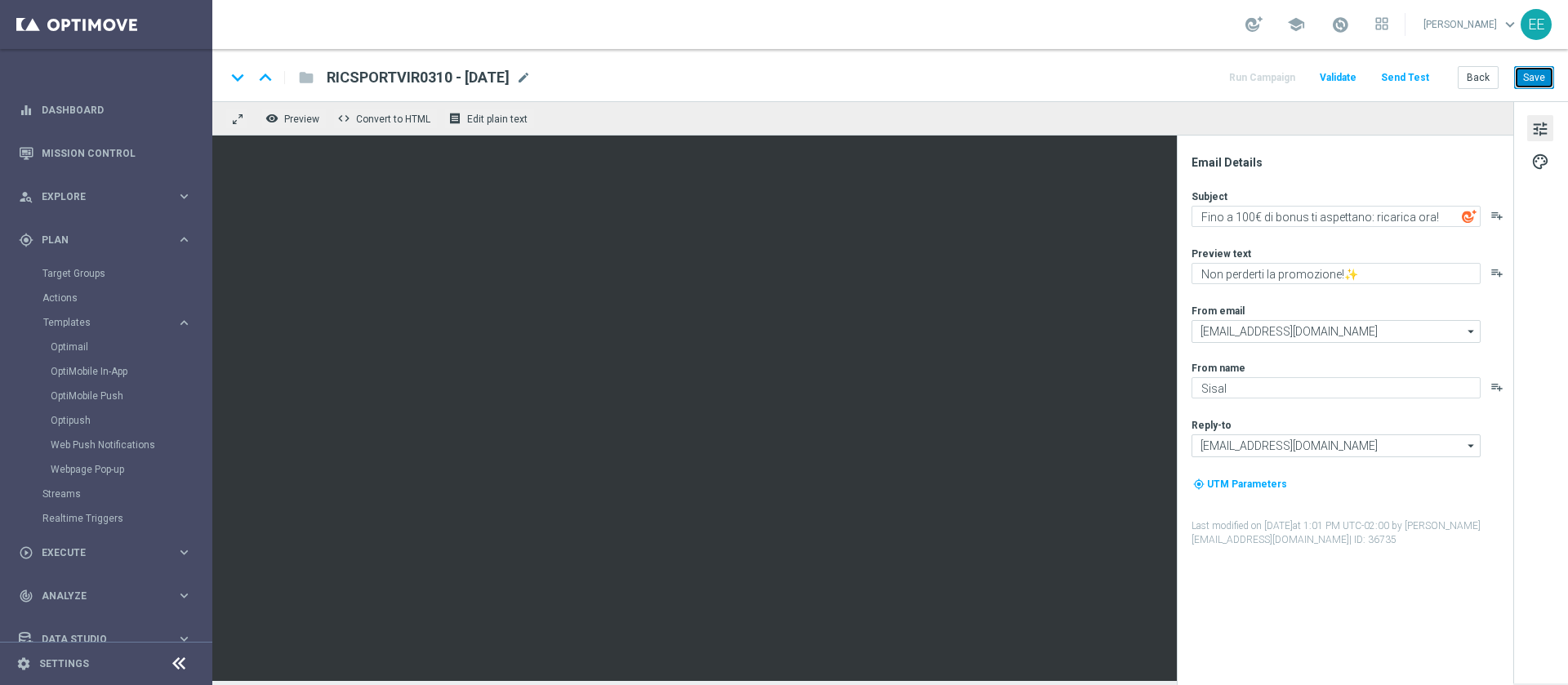
click at [1527, 72] on button "Save" at bounding box center [1534, 77] width 40 height 23
click at [531, 71] on div "RICSPORTVIR0310 - [DATE] mode_edit" at bounding box center [429, 77] width 205 height 22
click at [1527, 76] on button "Save" at bounding box center [1534, 77] width 40 height 23
click at [1485, 83] on button "Back" at bounding box center [1477, 77] width 41 height 23
